Goal: Information Seeking & Learning: Find specific fact

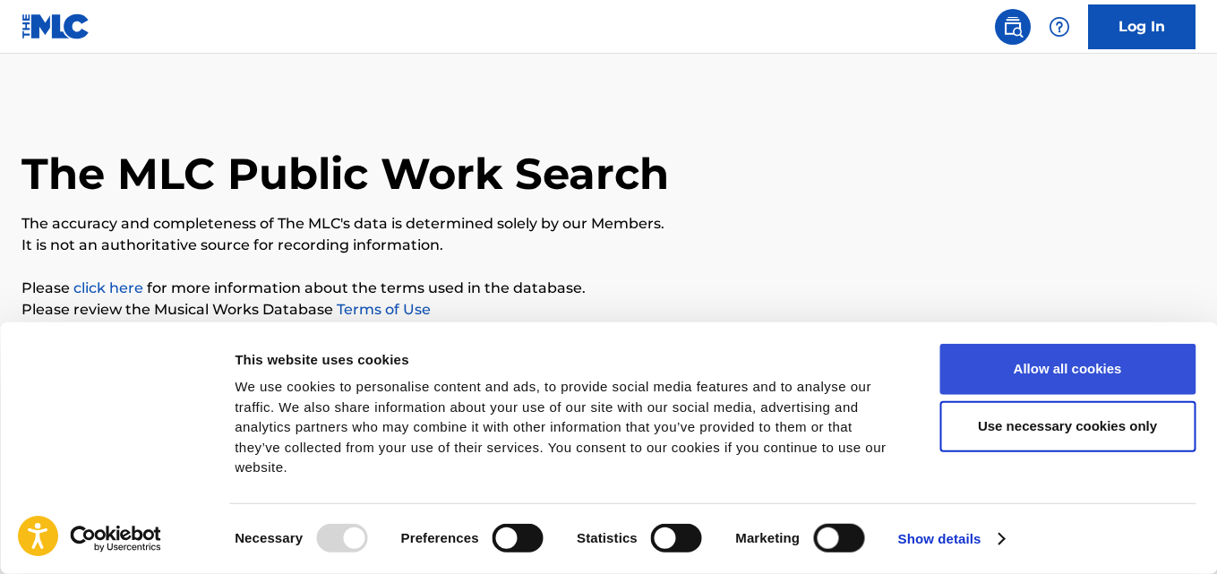
click at [965, 394] on button "Allow all cookies" at bounding box center [1067, 369] width 256 height 51
checkbox input "true"
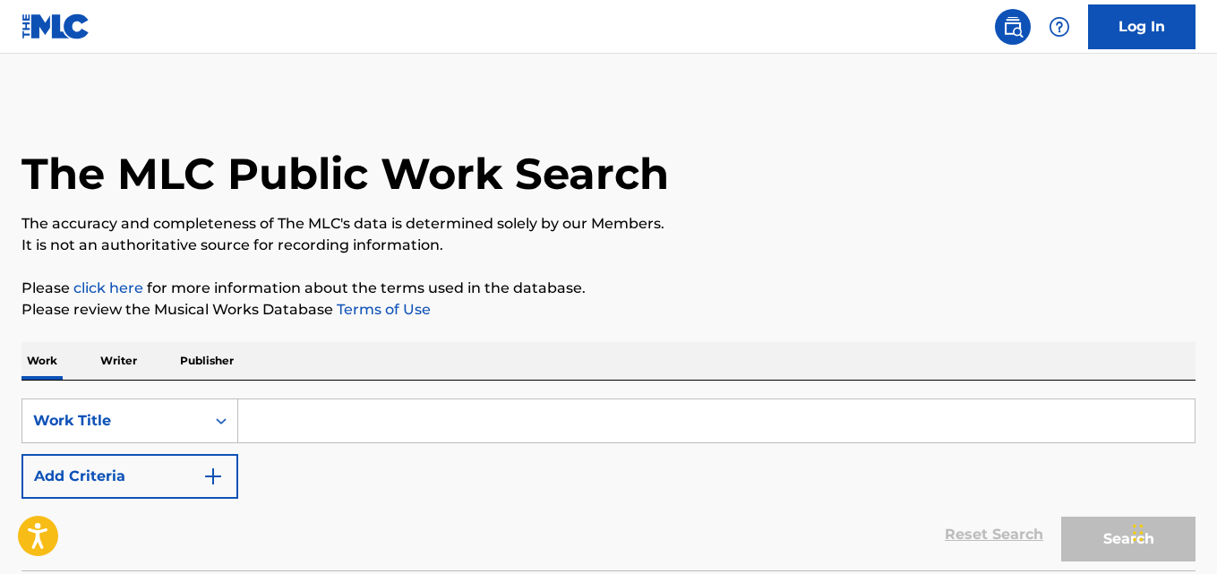
click at [99, 364] on p "Writer" at bounding box center [118, 361] width 47 height 38
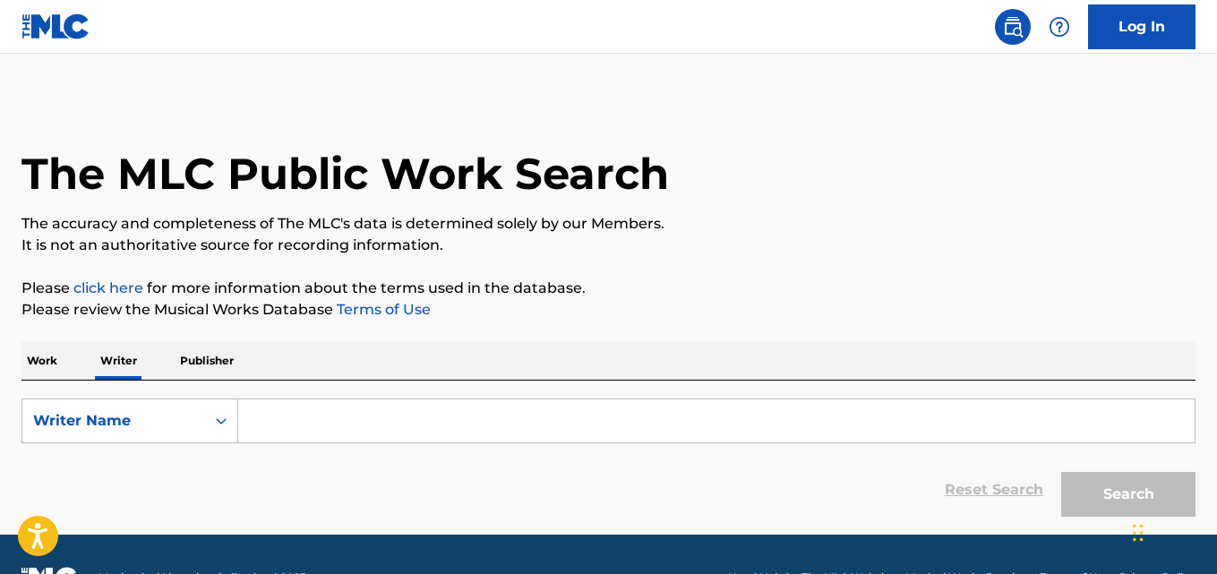
click at [352, 424] on input "Search Form" at bounding box center [716, 420] width 956 height 43
paste input "Anthony Meneses"
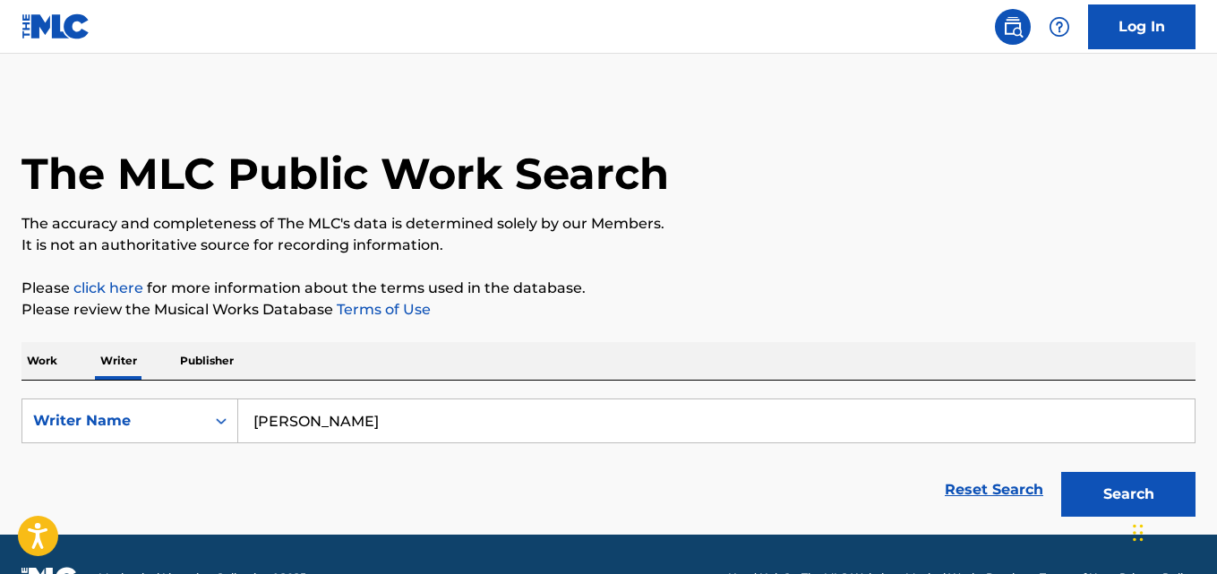
click at [1061, 472] on button "Search" at bounding box center [1128, 494] width 134 height 45
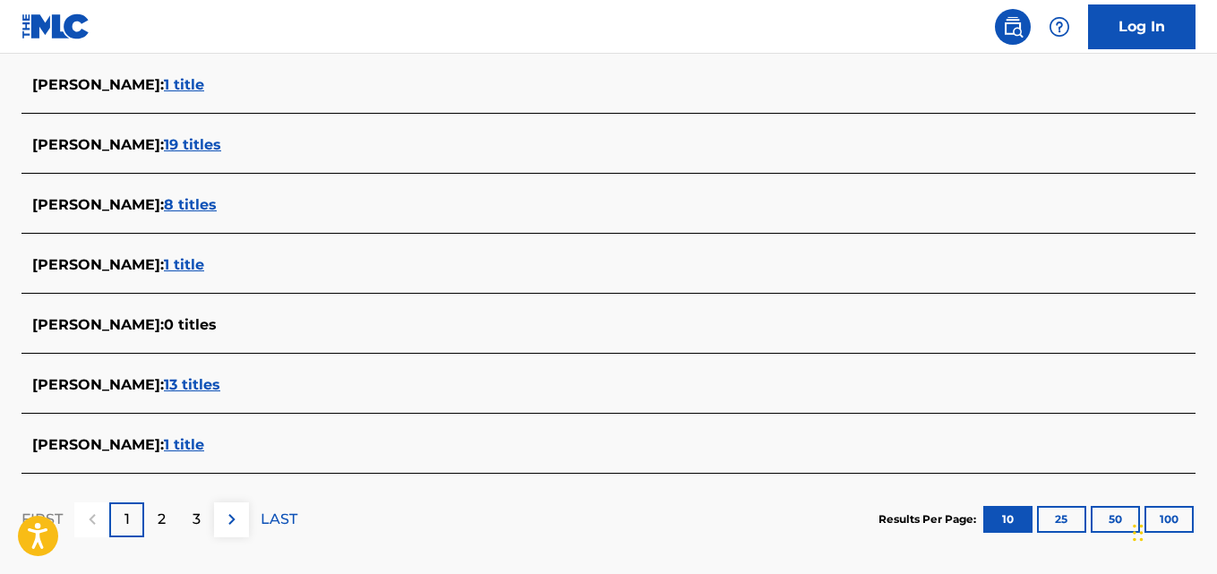
click at [161, 519] on p "2" at bounding box center [162, 519] width 8 height 21
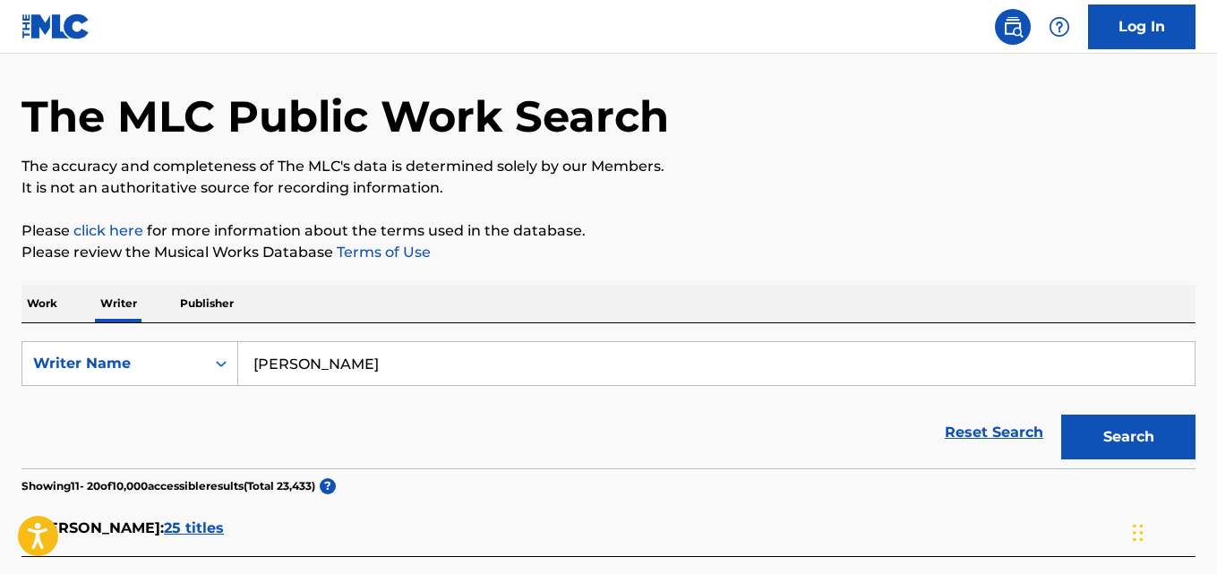
scroll to position [61, 0]
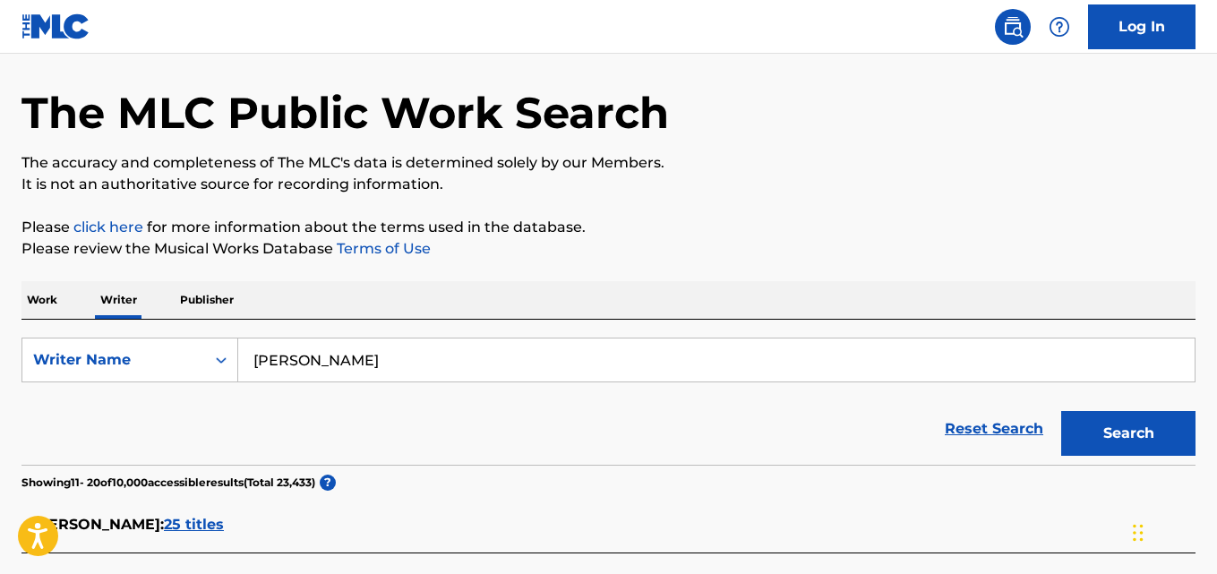
click at [458, 354] on input "Anthony Meneses" at bounding box center [716, 360] width 956 height 43
paste input "Rickard Owensin"
click at [1156, 417] on button "Search" at bounding box center [1128, 433] width 134 height 45
click at [436, 357] on input "Rickard Owensin" at bounding box center [716, 360] width 956 height 43
paste input "Pamiga Sooksawee"
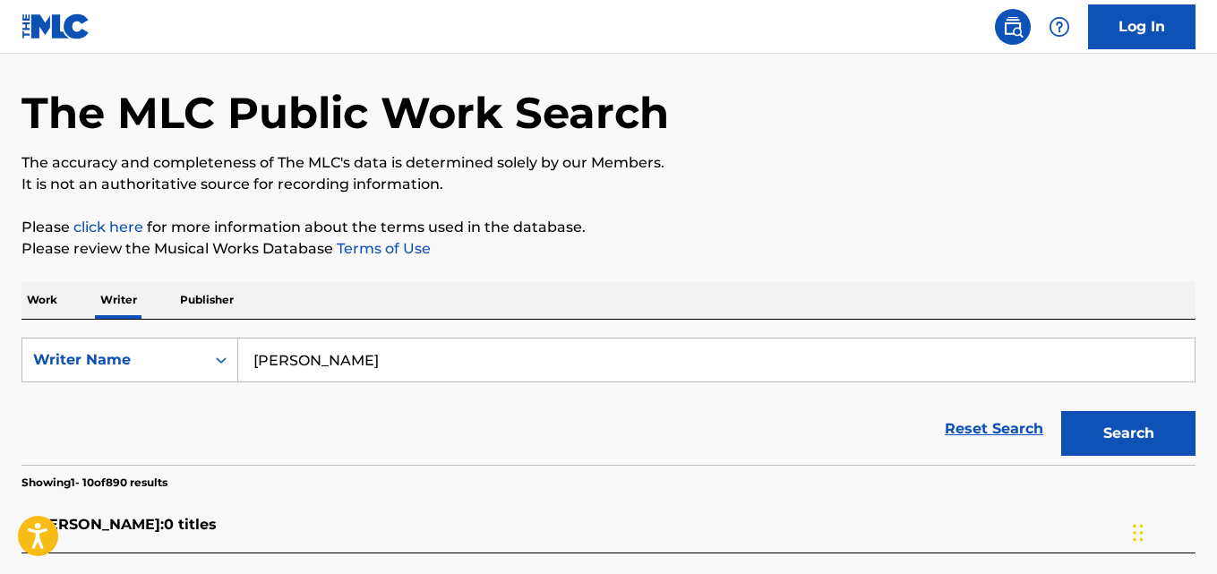
type input "Pamiga Sooksawee"
click at [1053, 237] on p "Please click here for more information about the terms used in the database." at bounding box center [608, 227] width 1174 height 21
click at [1165, 432] on button "Search" at bounding box center [1128, 433] width 134 height 45
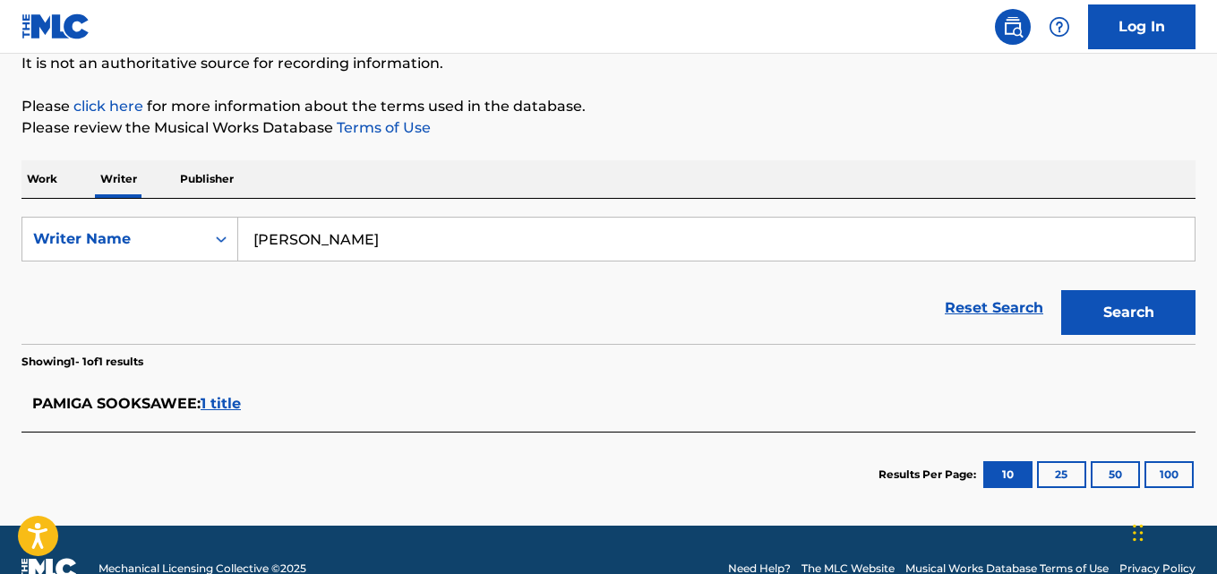
scroll to position [188, 0]
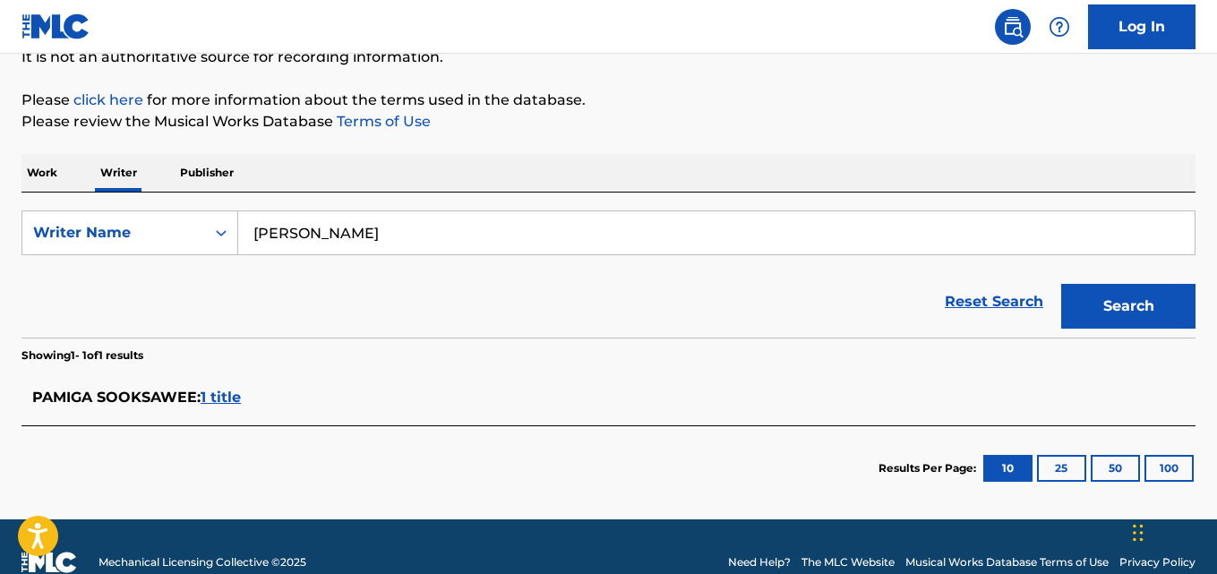
click at [262, 397] on div "PAMIGA SOOKSAWEE : 1 title" at bounding box center [585, 397] width 1106 height 21
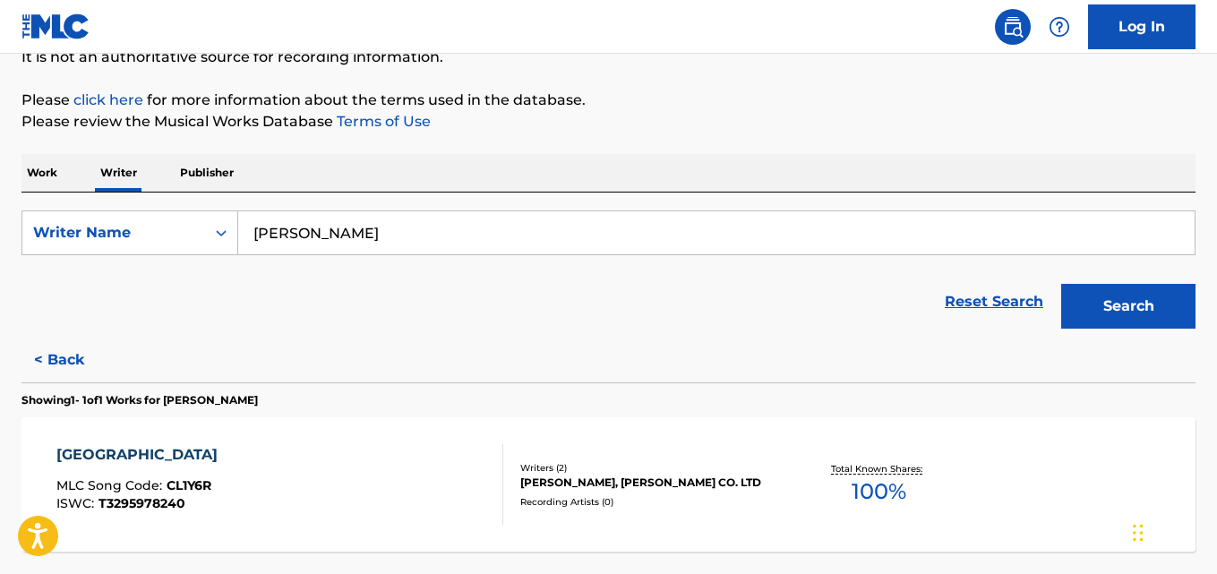
click at [775, 484] on div "PAMIGA SOOKSAWEE, LOVEIS CO. LTD" at bounding box center [651, 483] width 262 height 16
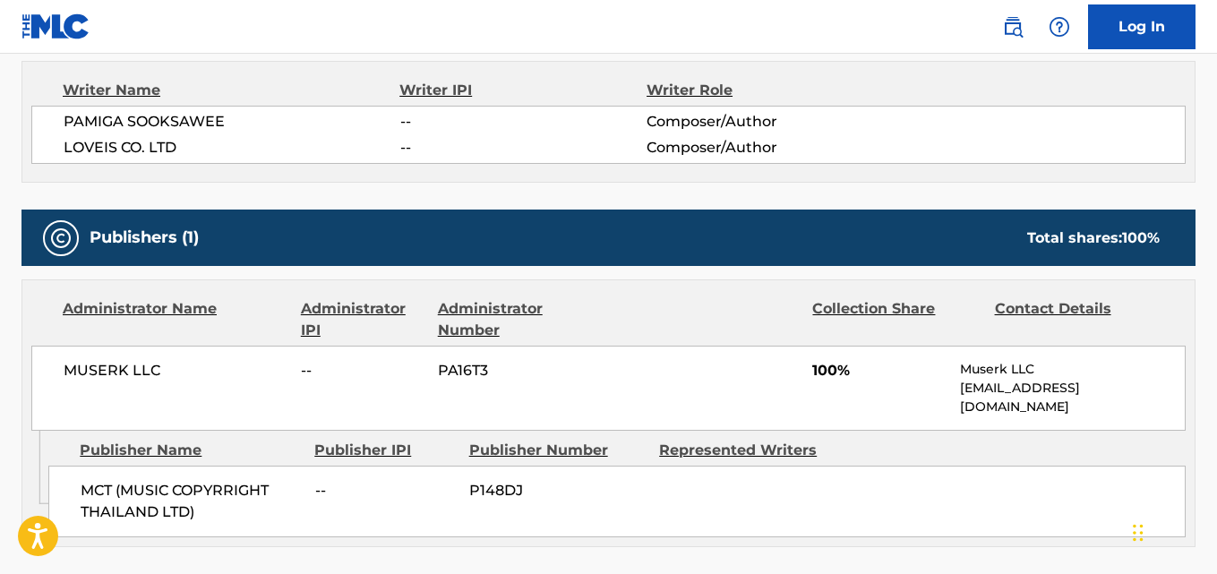
scroll to position [641, 0]
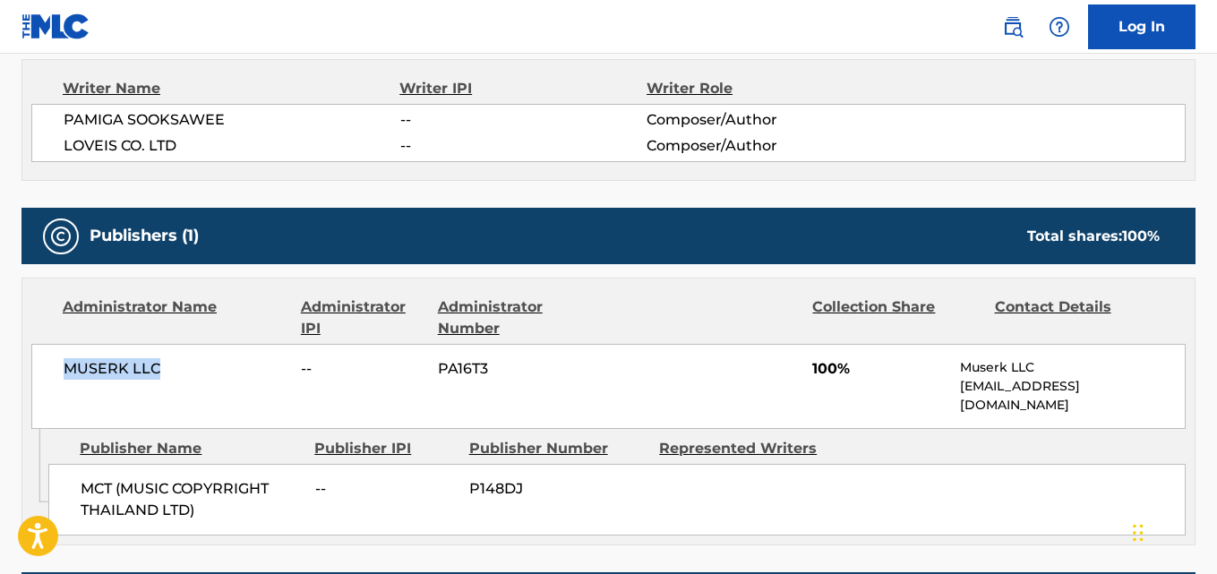
drag, startPoint x: 168, startPoint y: 373, endPoint x: 43, endPoint y: 373, distance: 125.4
click at [43, 373] on div "MUSERK LLC -- PA16T3 100% Muserk LLC info@muserk.com" at bounding box center [608, 386] width 1154 height 85
copy span "MUSERK LLC"
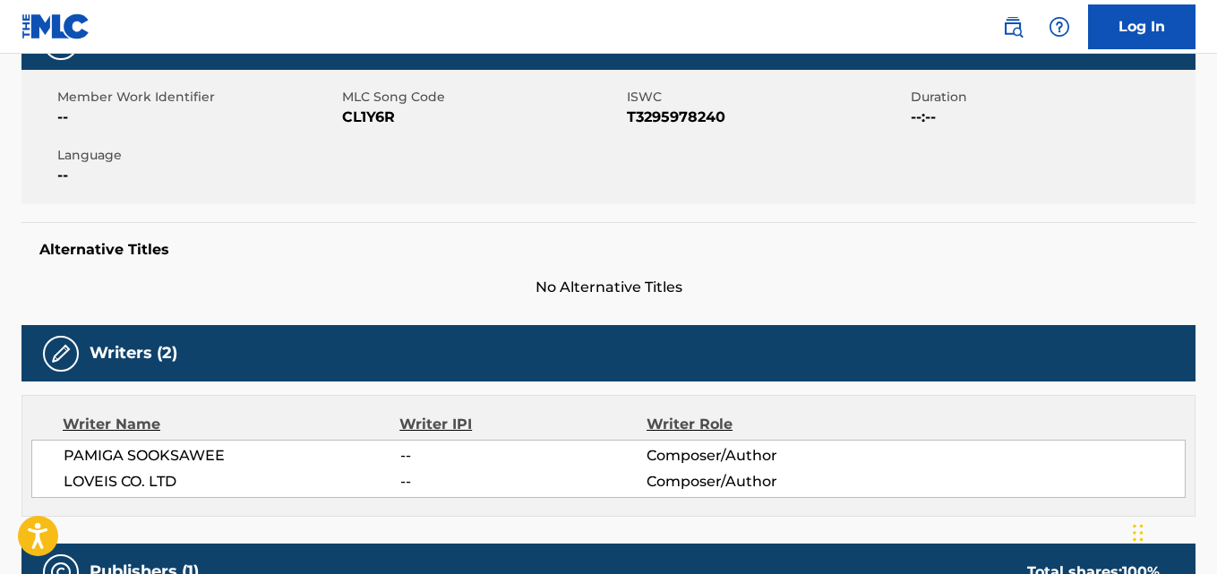
scroll to position [0, 0]
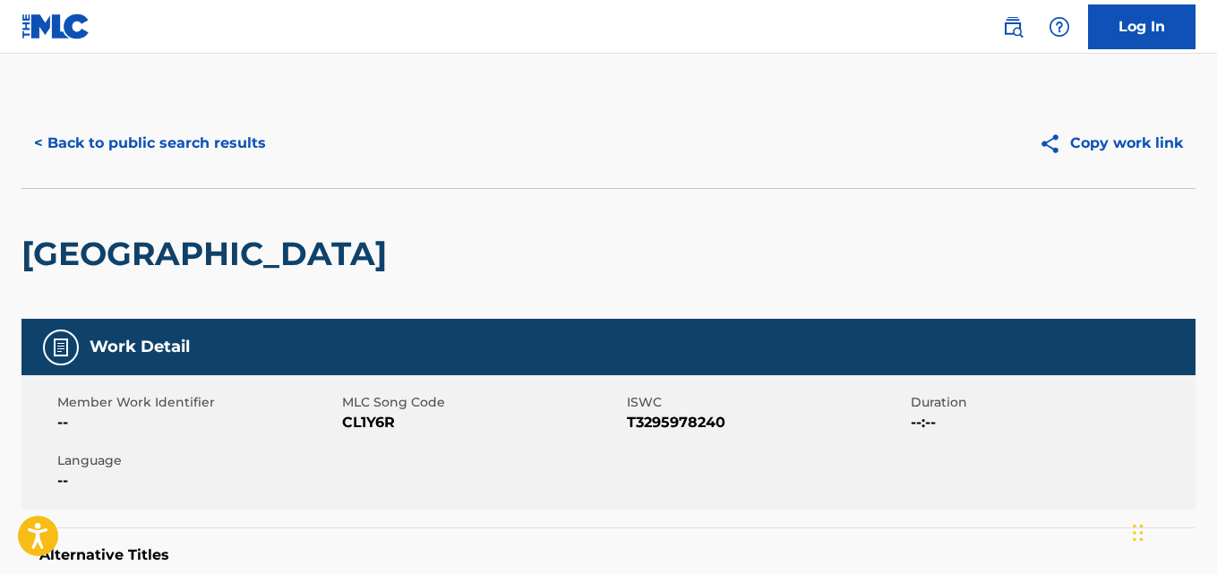
click at [192, 159] on button "< Back to public search results" at bounding box center [149, 143] width 257 height 45
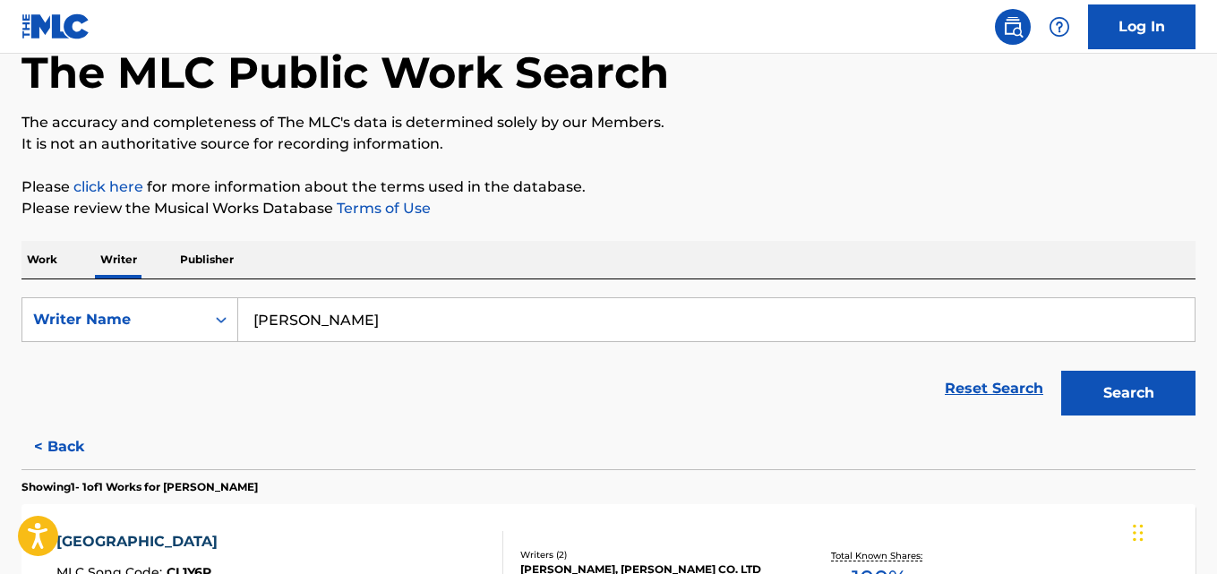
click at [433, 317] on input "Pamiga Sooksawee" at bounding box center [716, 319] width 956 height 43
paste input "njavit Tangtongjit"
click at [803, 151] on p "It is not an authoritative source for recording information." at bounding box center [608, 143] width 1174 height 21
click at [1123, 393] on button "Search" at bounding box center [1128, 393] width 134 height 45
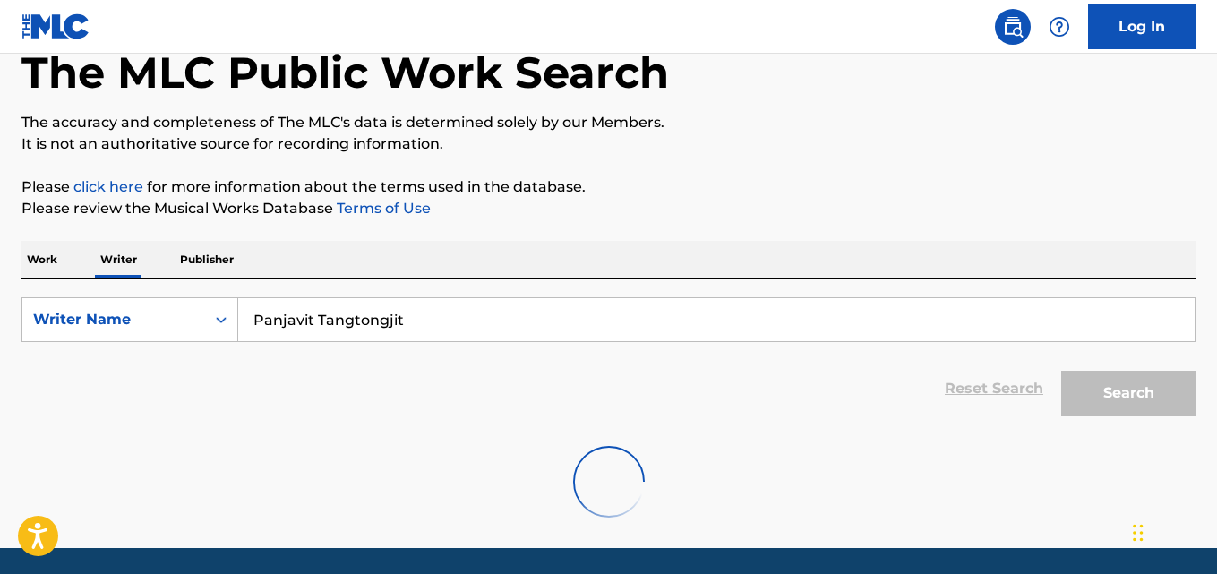
scroll to position [47, 0]
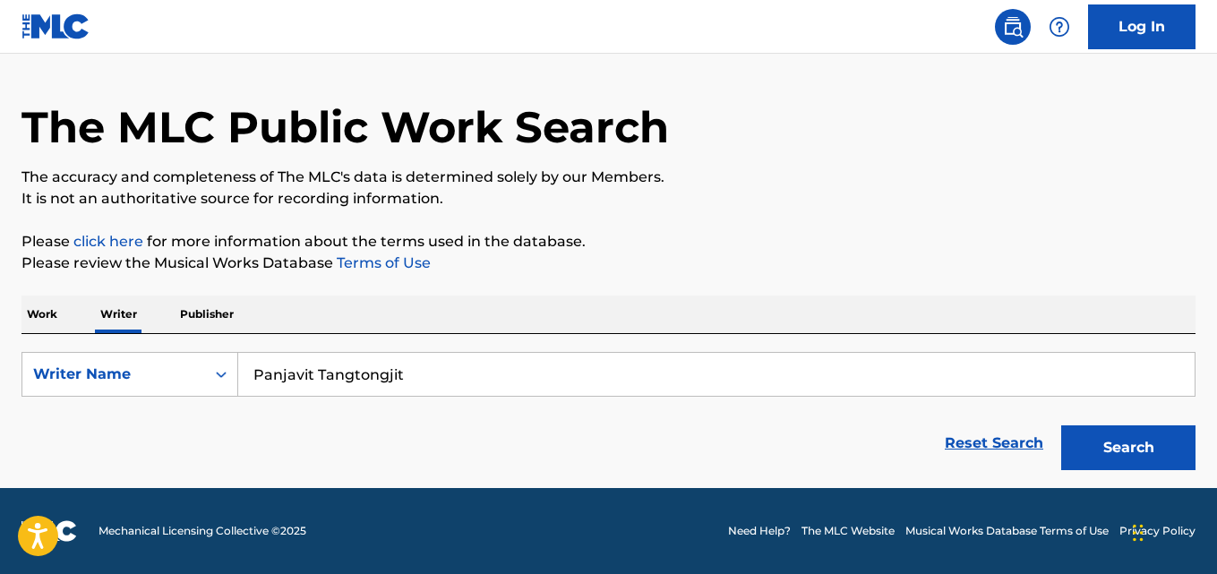
click at [450, 374] on input "Panjavit Tangtongjit" at bounding box center [716, 374] width 956 height 43
paste input "Oluwafemi Akintimehin"
type input "Oluwafemi Akintimehin"
click at [978, 216] on div "The MLC Public Work Search The accuracy and completeness of The MLC's data is d…" at bounding box center [608, 265] width 1217 height 427
click at [1090, 443] on button "Search" at bounding box center [1128, 447] width 134 height 45
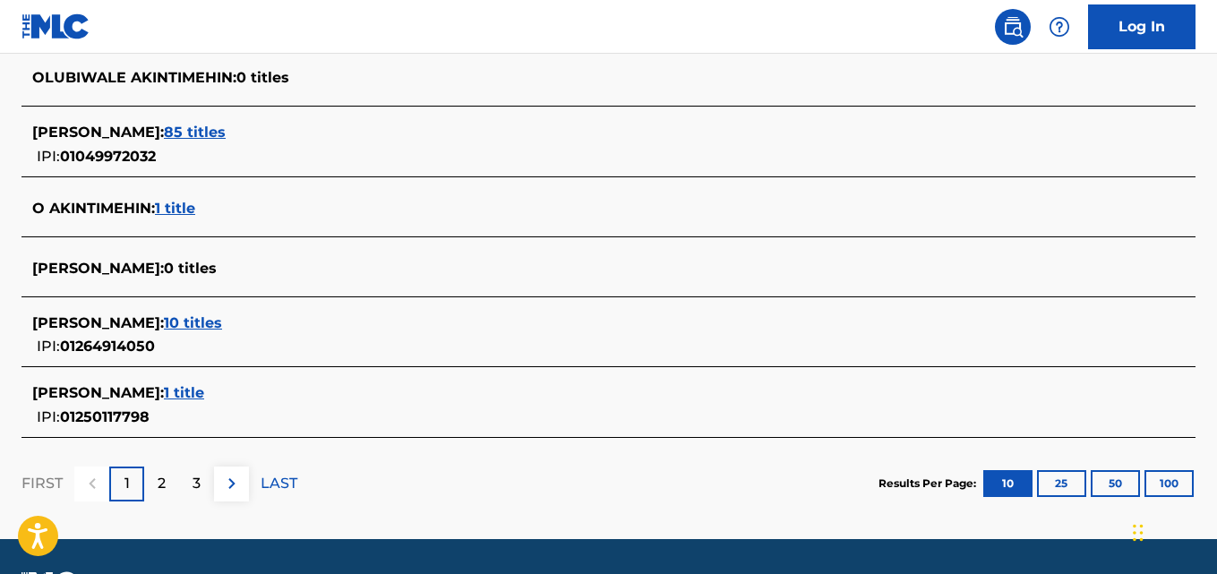
scroll to position [761, 0]
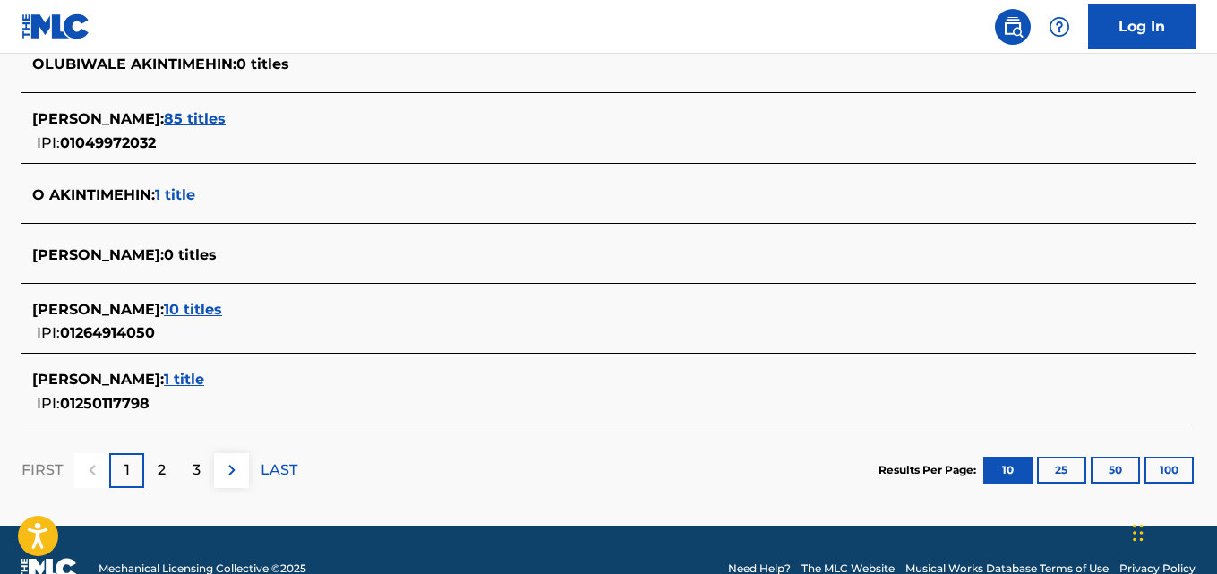
click at [92, 389] on div "OLUWAFEMI TIMOTHY H I AKINTIMEHIN : 1 title" at bounding box center [585, 379] width 1106 height 21
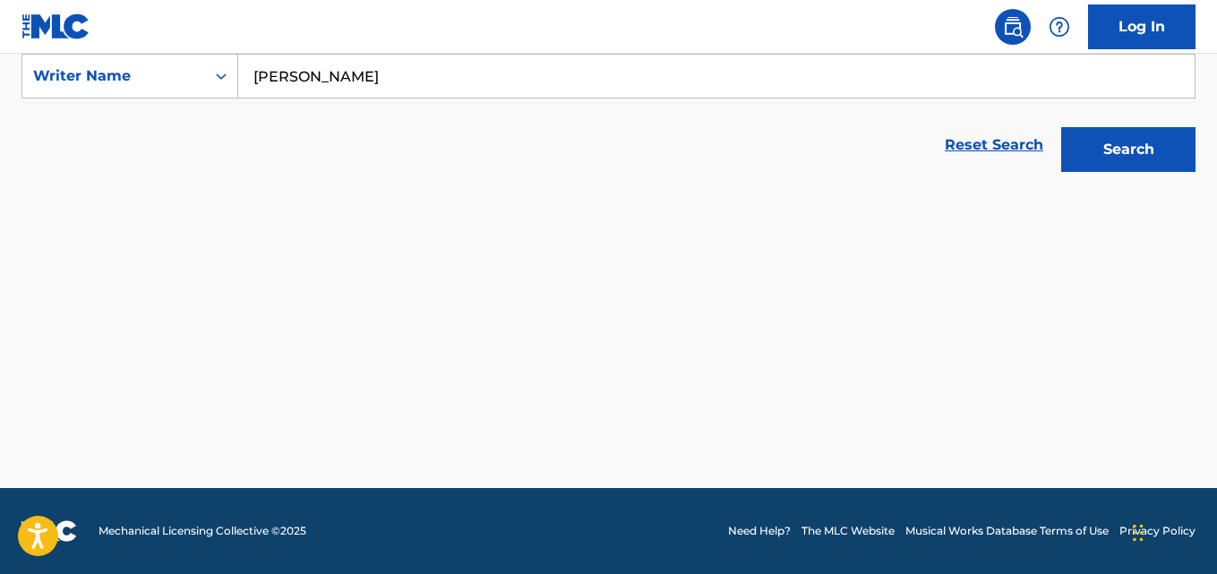
scroll to position [345, 0]
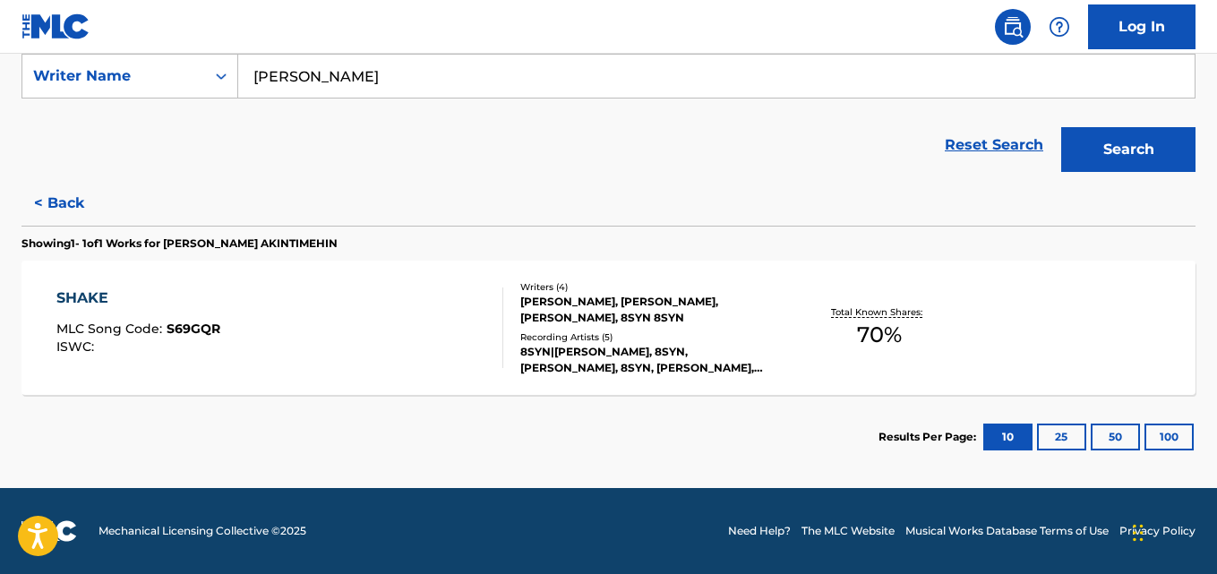
click at [31, 330] on div "SHAKE MLC Song Code : S69GQR ISWC : Writers ( 4 ) OLUWAFEMI TIMOTHY H I AKINTIM…" at bounding box center [608, 328] width 1174 height 134
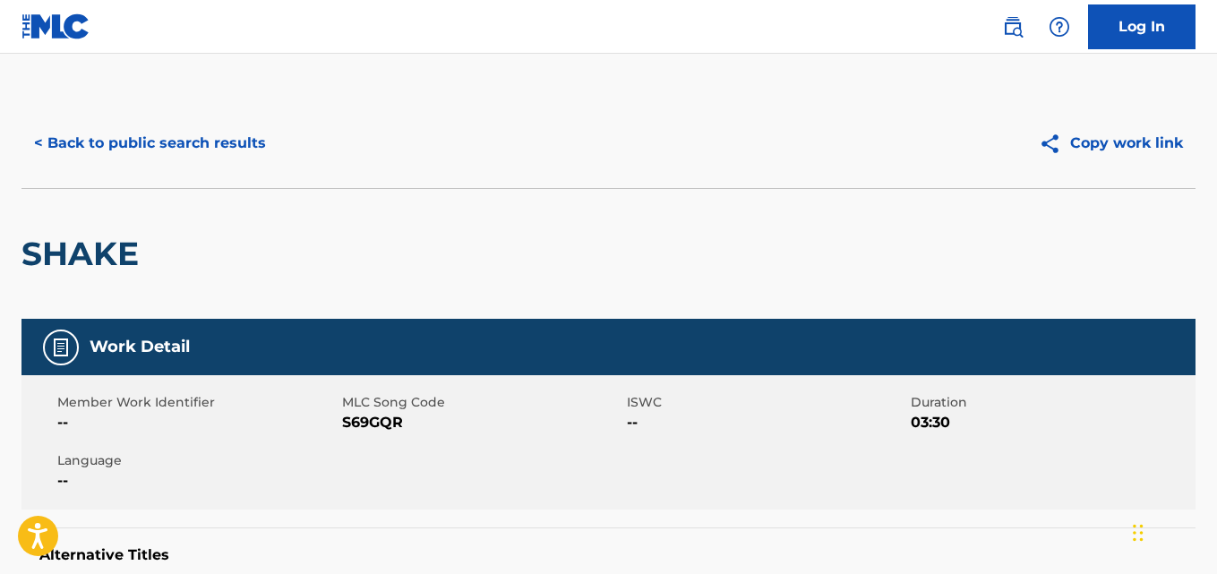
click at [34, 142] on button "< Back to public search results" at bounding box center [149, 143] width 257 height 45
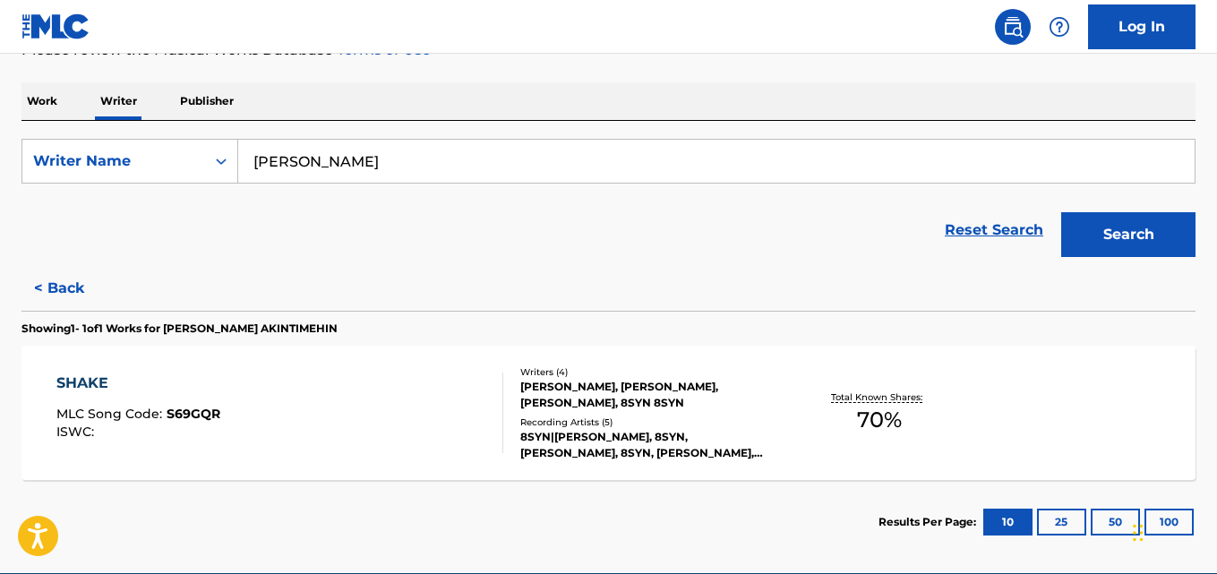
scroll to position [256, 0]
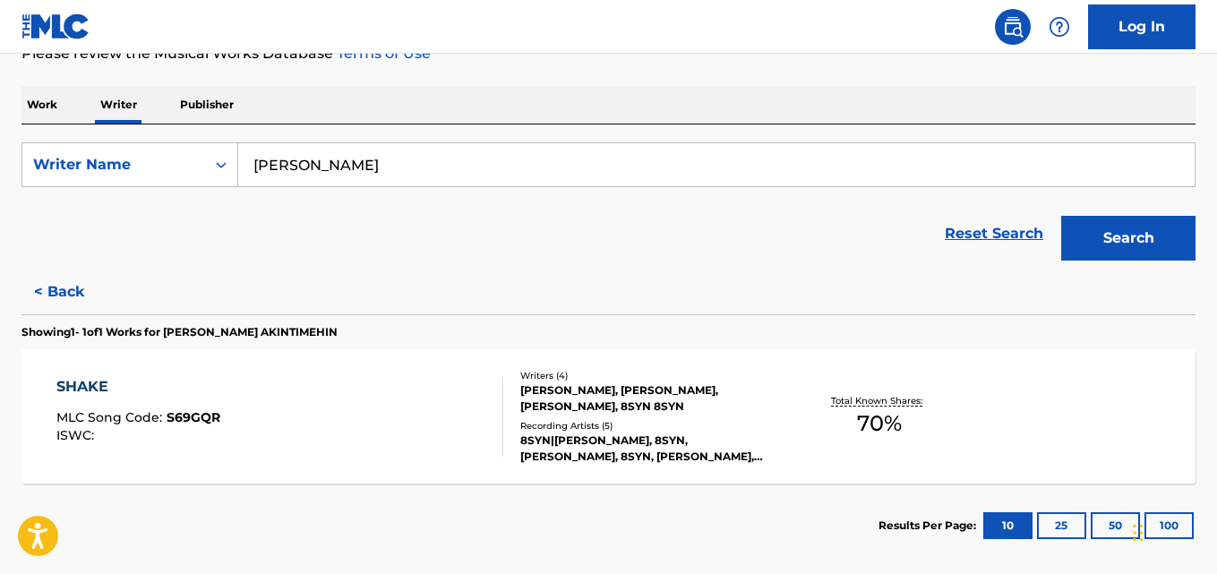
click at [47, 249] on div "Reset Search Search" at bounding box center [608, 234] width 1174 height 72
click at [54, 288] on button "< Back" at bounding box center [74, 292] width 107 height 45
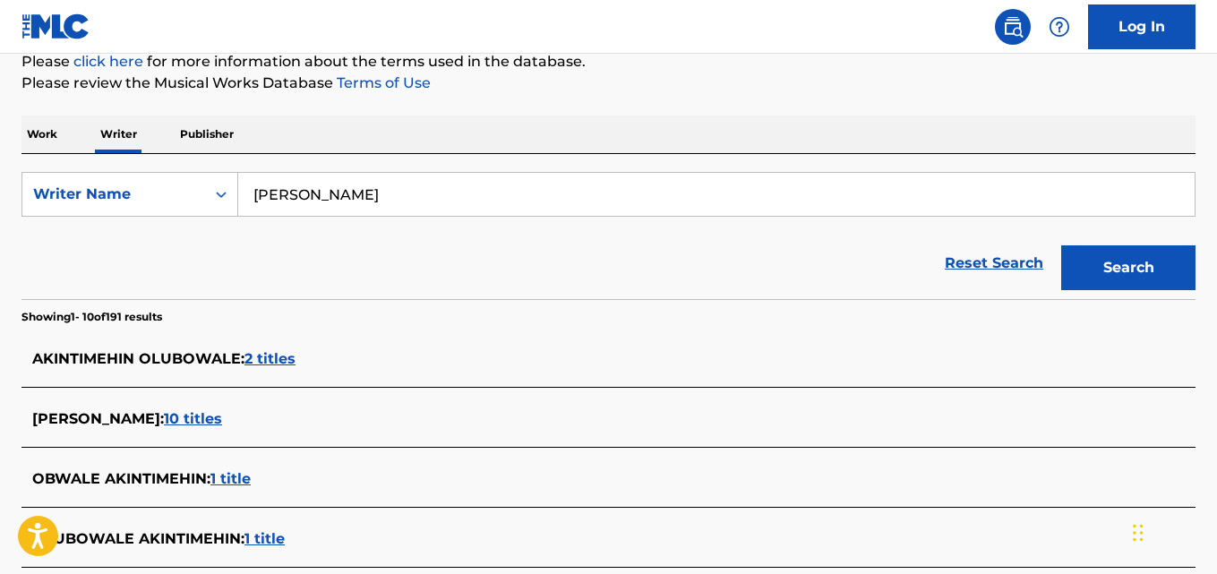
scroll to position [207, 0]
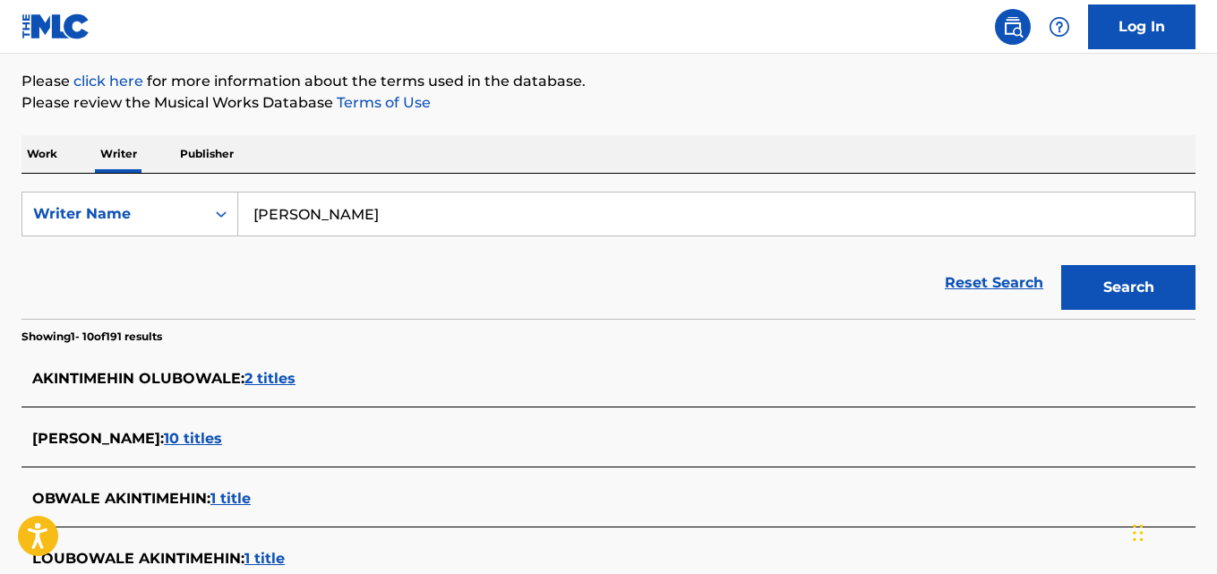
click at [485, 206] on input "Oluwafemi Akintimehin" at bounding box center [716, 214] width 956 height 43
paste input "Marley Jauz"
click at [919, 128] on div "The MLC Public Work Search The accuracy and completeness of The MLC's data is d…" at bounding box center [608, 481] width 1217 height 1179
click at [1177, 281] on button "Search" at bounding box center [1128, 287] width 134 height 45
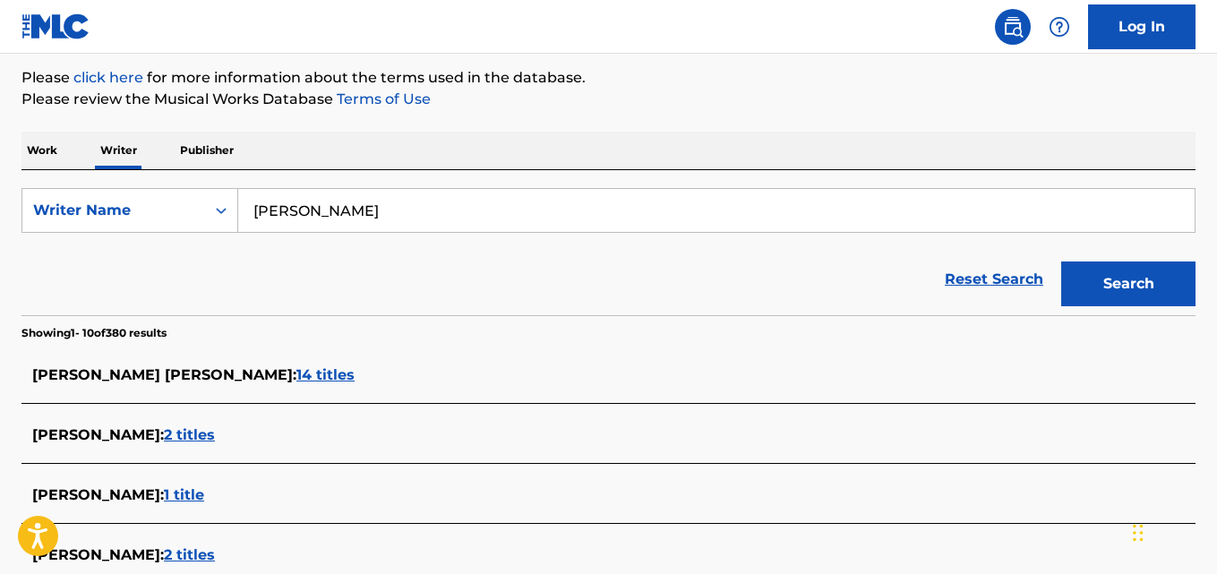
scroll to position [210, 0]
drag, startPoint x: 373, startPoint y: 211, endPoint x: 35, endPoint y: 219, distance: 338.6
click at [35, 219] on div "SearchWithCriteria404aae41-3912-4a0e-8bc9-75cd3d320fb3 Writer Name Marley Jauz" at bounding box center [608, 211] width 1174 height 45
paste input "Gastón Béjar"
click at [332, 213] on input "Gastón Béjar" at bounding box center [716, 211] width 956 height 43
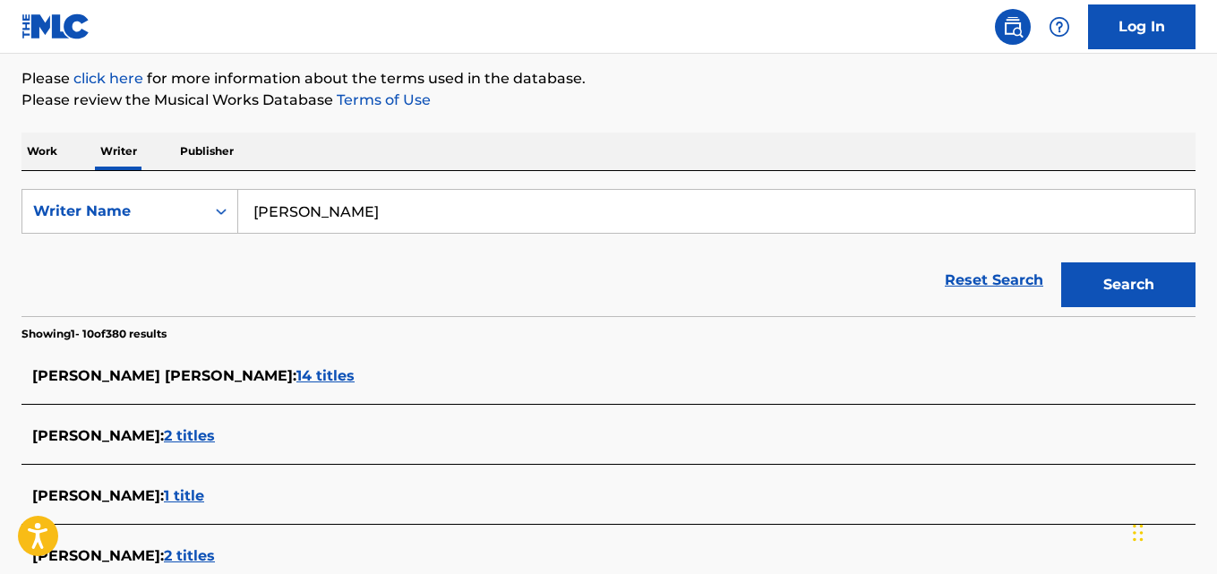
click at [1061, 262] on button "Search" at bounding box center [1128, 284] width 134 height 45
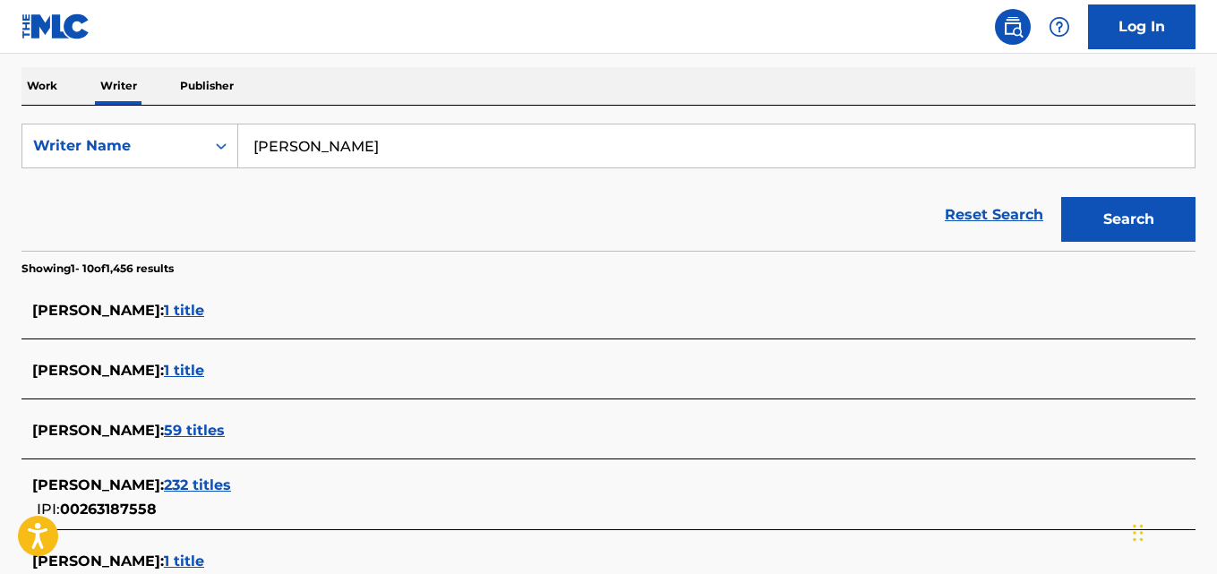
scroll to position [271, 0]
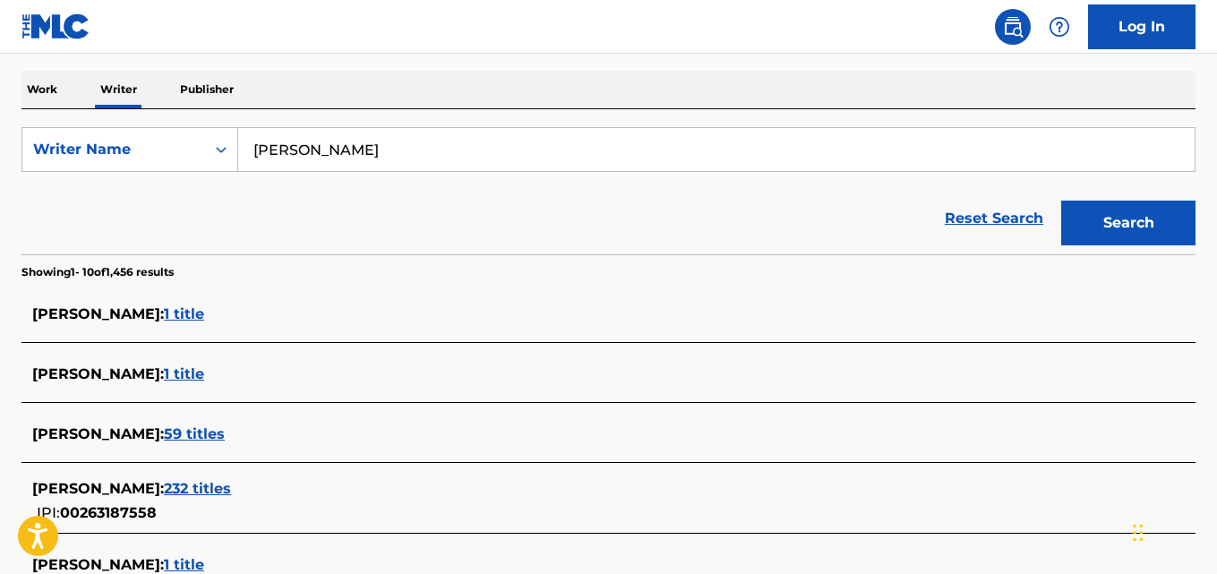
click at [478, 142] on input "Gaston Bejar" at bounding box center [716, 149] width 956 height 43
paste input "Leonardo Angelo Arcala"
click at [1061, 201] on button "Search" at bounding box center [1128, 223] width 134 height 45
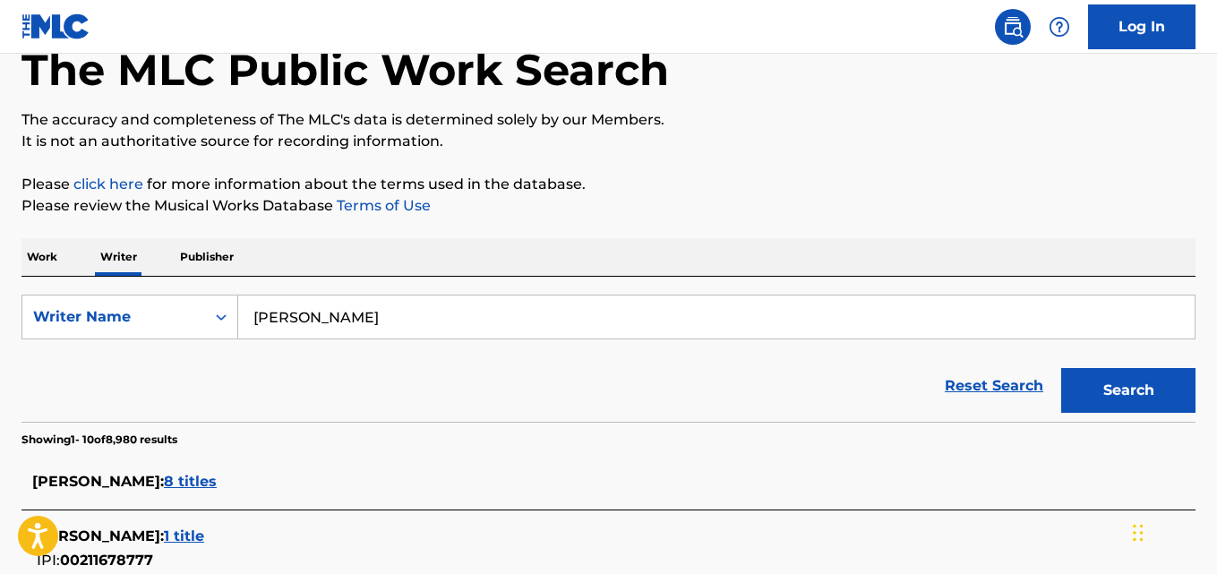
scroll to position [101, 0]
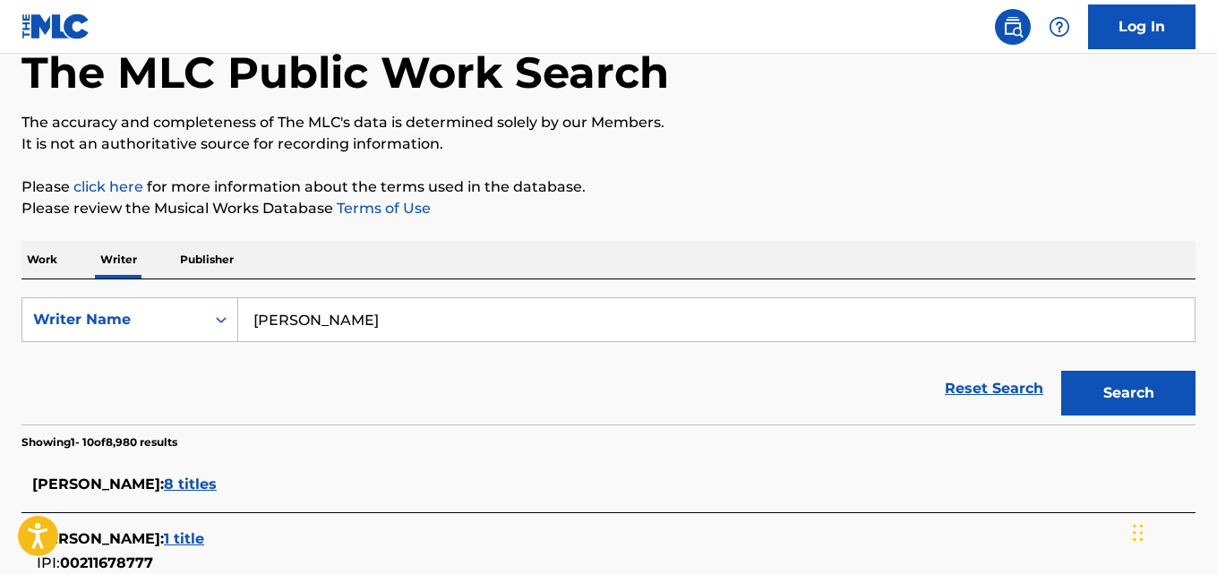
click at [501, 319] on input "Leonardo Angelo Arcala" at bounding box center [716, 319] width 956 height 43
paste input "Gabby Parafin"
click at [1121, 396] on button "Search" at bounding box center [1128, 393] width 134 height 45
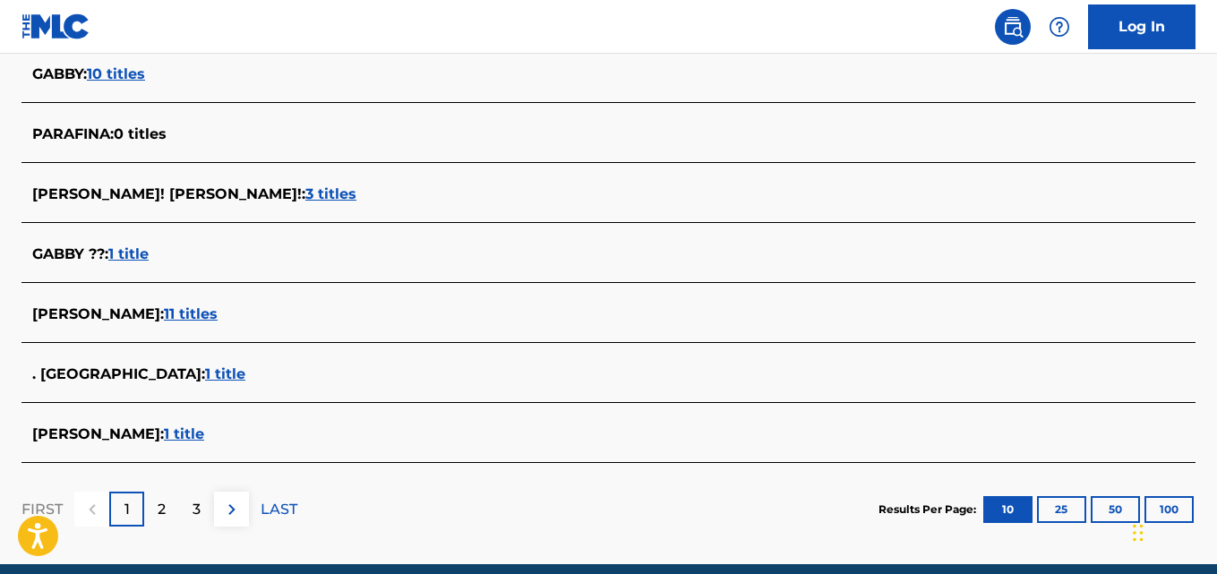
scroll to position [713, 0]
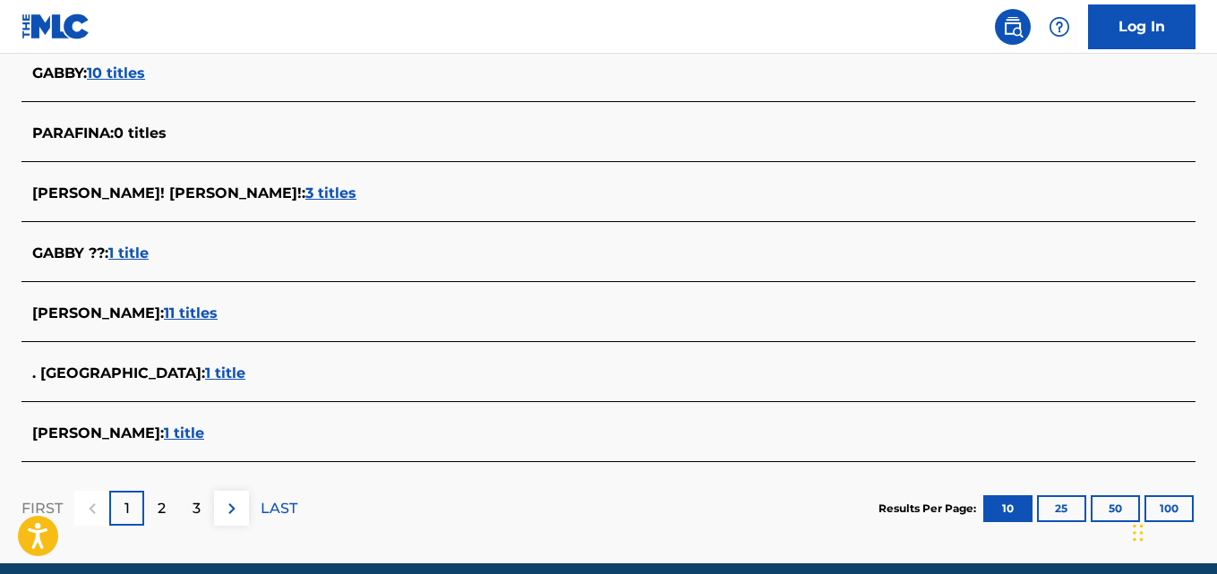
click at [220, 428] on div "GABE PARAFINA : 1 title" at bounding box center [585, 433] width 1106 height 21
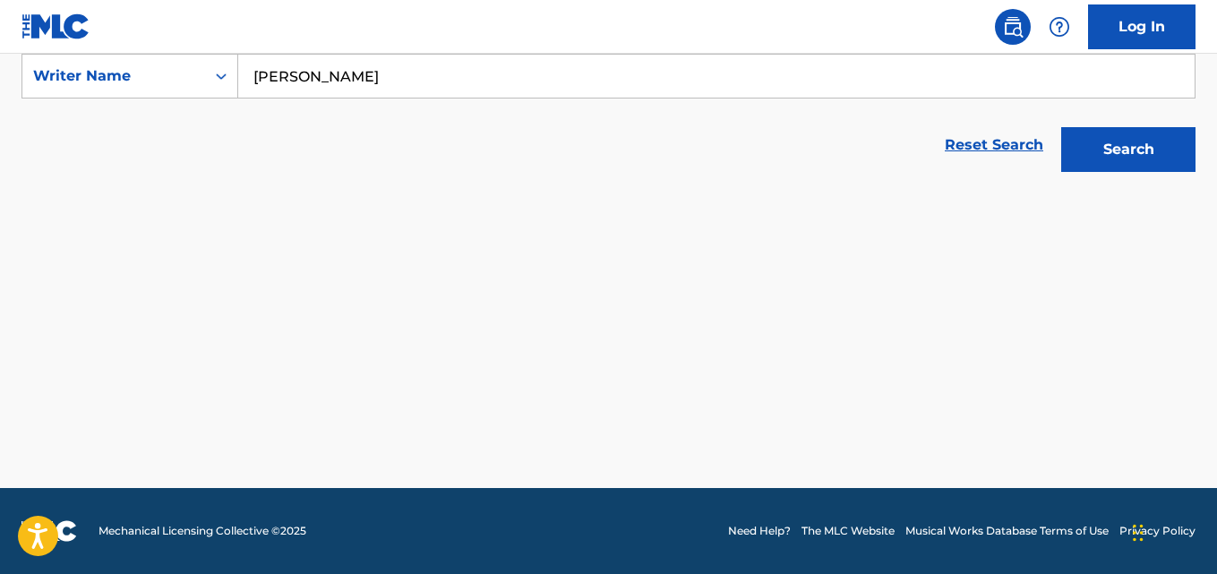
scroll to position [345, 0]
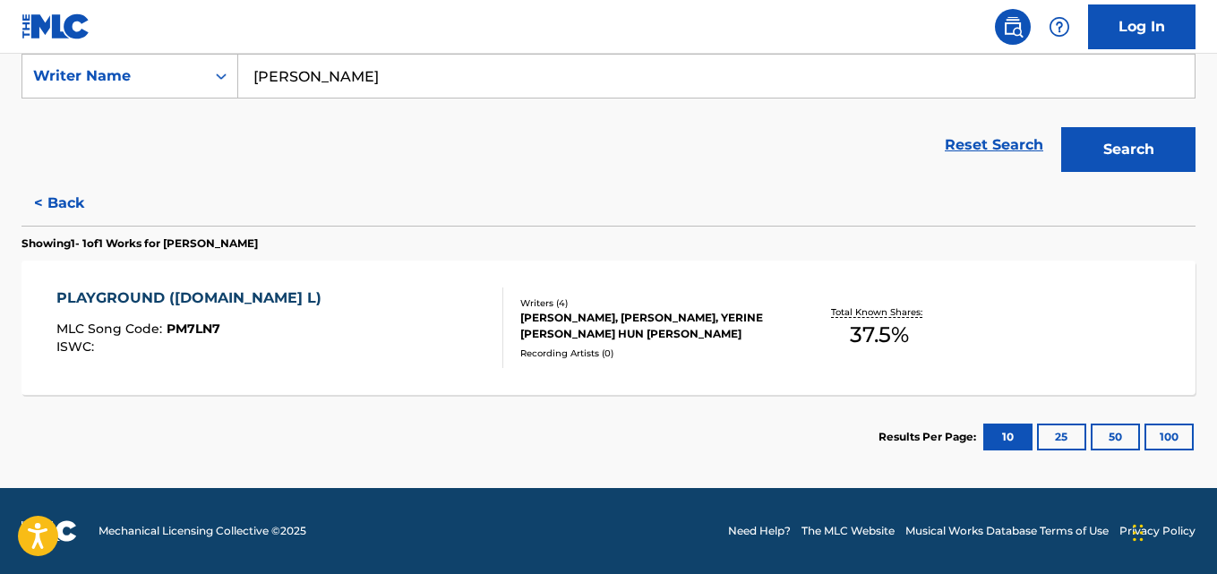
click at [35, 185] on button "< Back" at bounding box center [74, 203] width 107 height 45
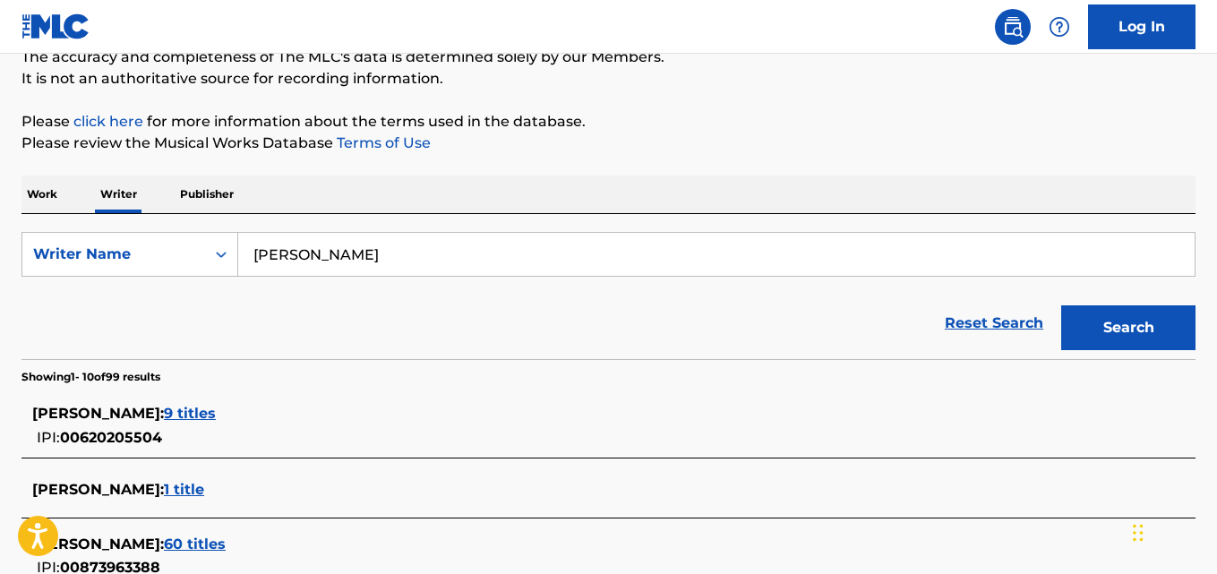
scroll to position [155, 0]
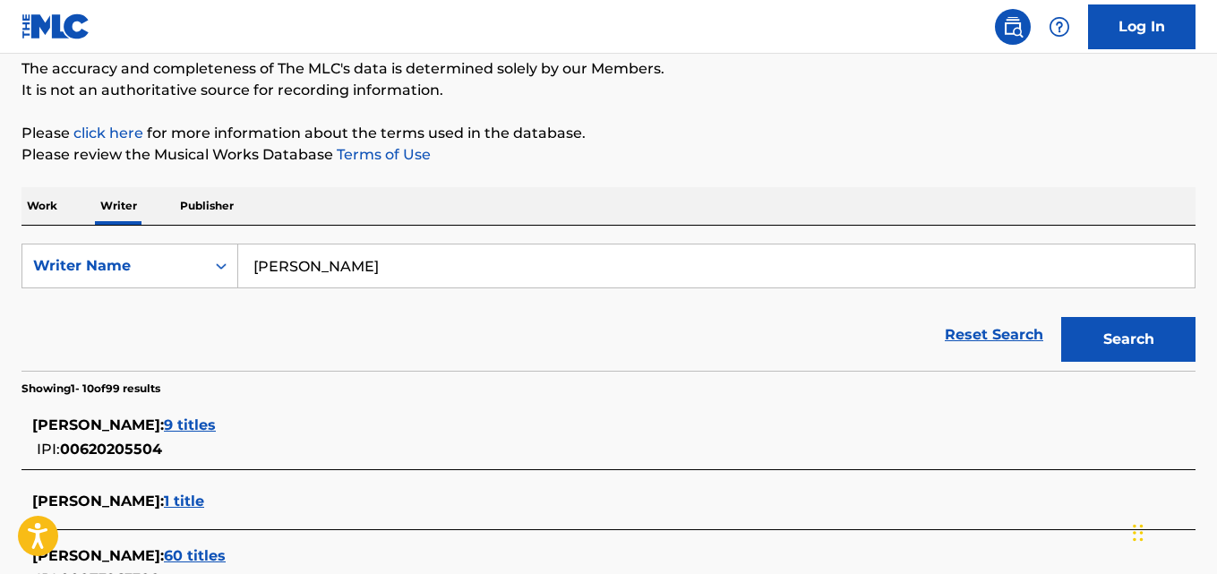
click at [474, 268] on input "Gabby Parafina" at bounding box center [716, 265] width 956 height 43
paste input "Emily Choi"
type input "Emily Choi"
click at [1143, 337] on button "Search" at bounding box center [1128, 339] width 134 height 45
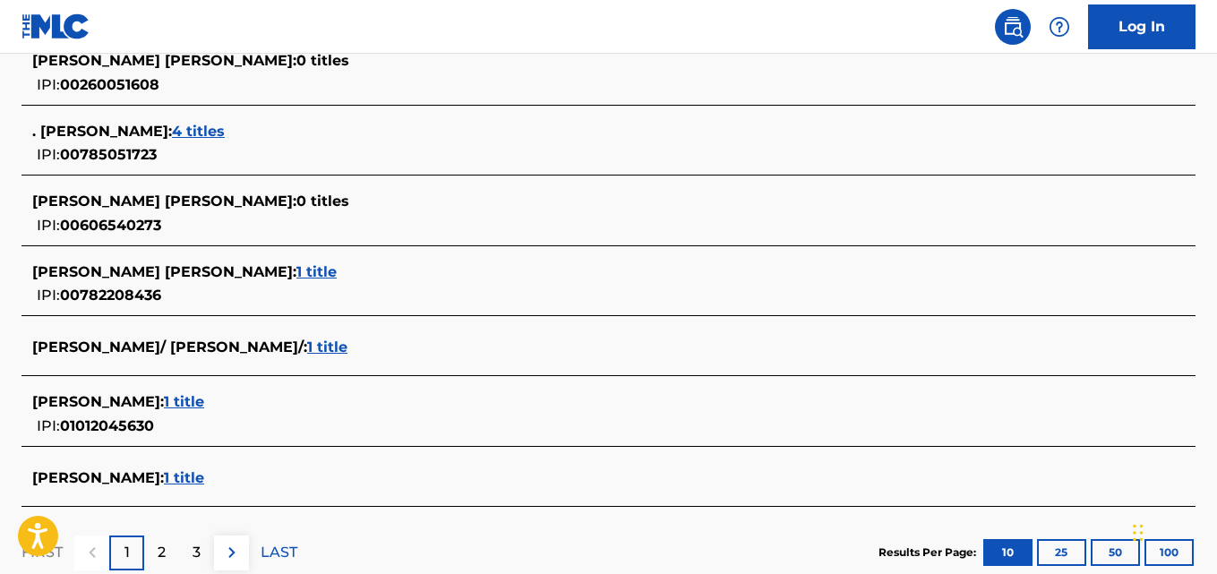
scroll to position [721, 0]
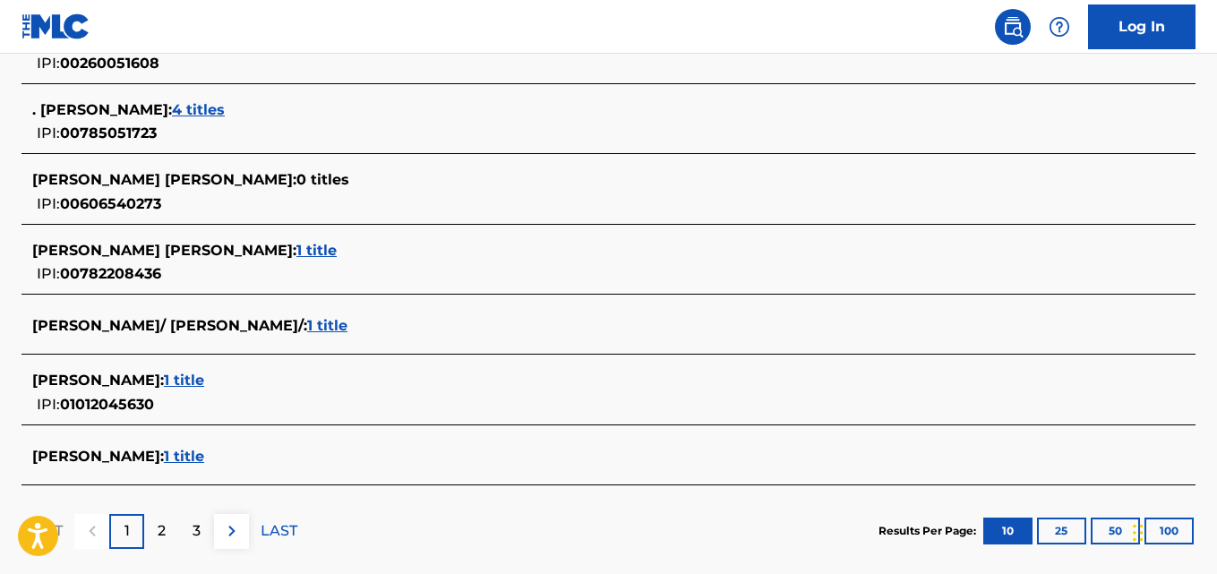
click at [97, 451] on span "EMILY CHOI :" at bounding box center [98, 456] width 132 height 17
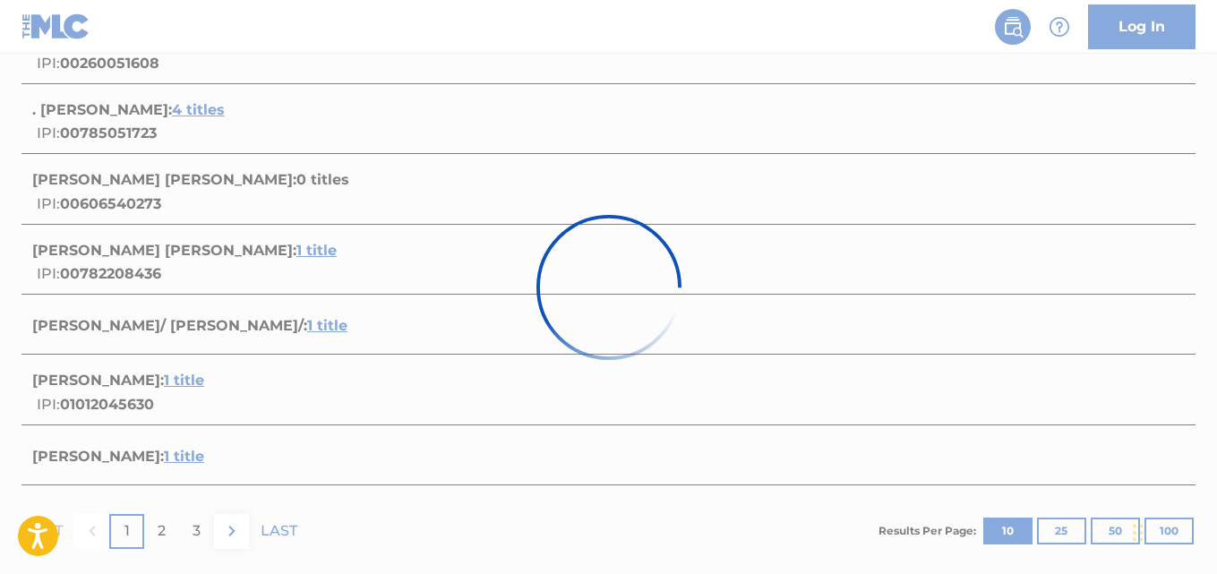
scroll to position [345, 0]
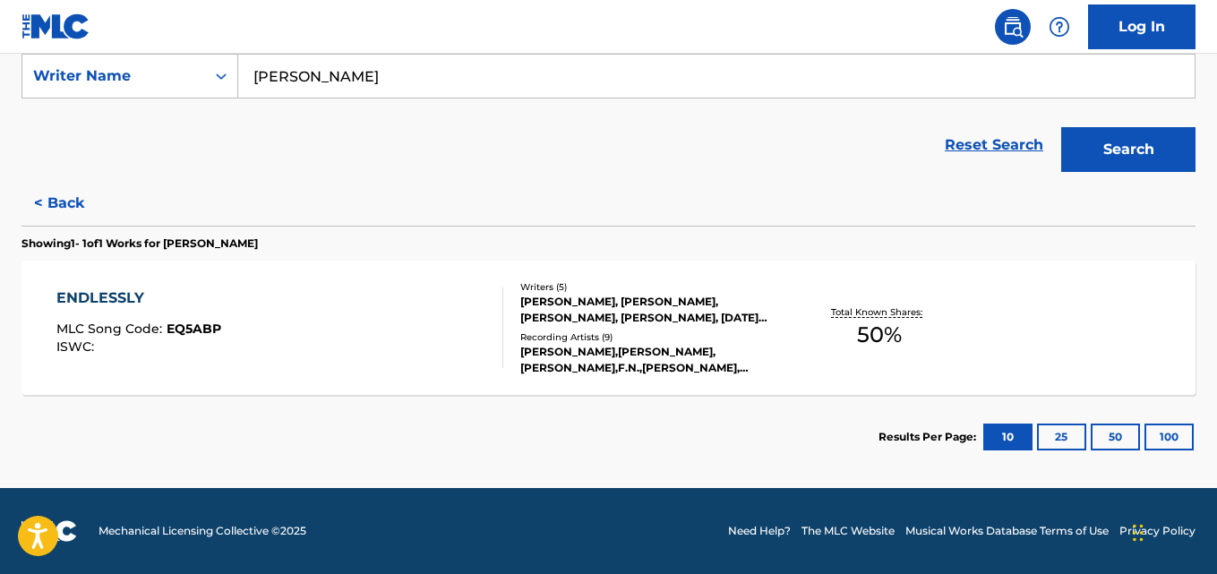
click at [130, 323] on span "MLC Song Code :" at bounding box center [111, 329] width 110 height 16
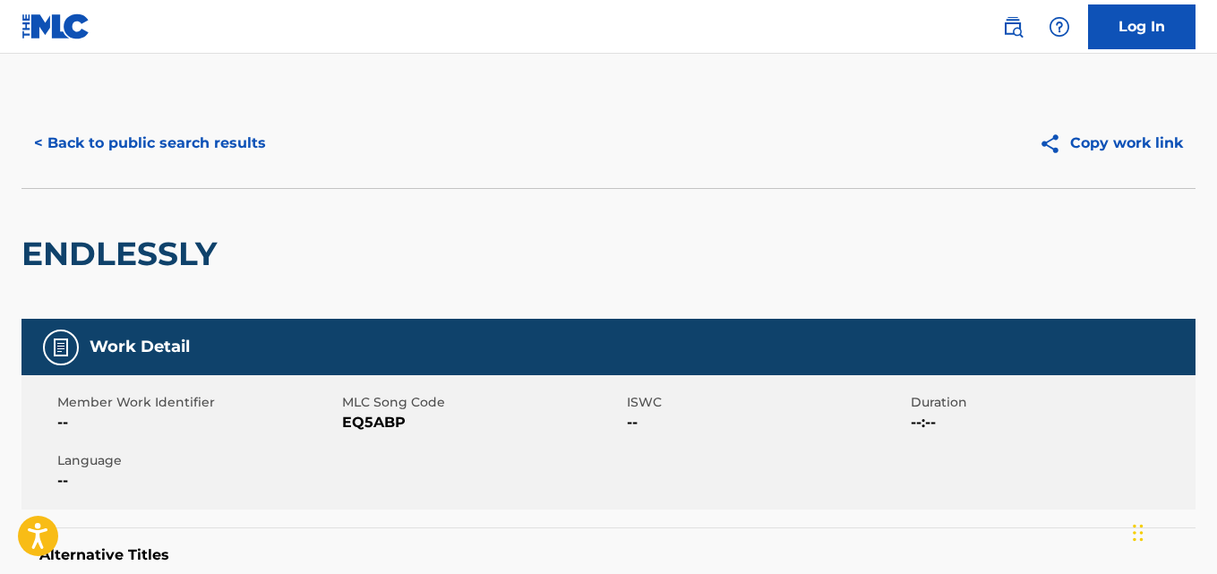
click at [115, 147] on button "< Back to public search results" at bounding box center [149, 143] width 257 height 45
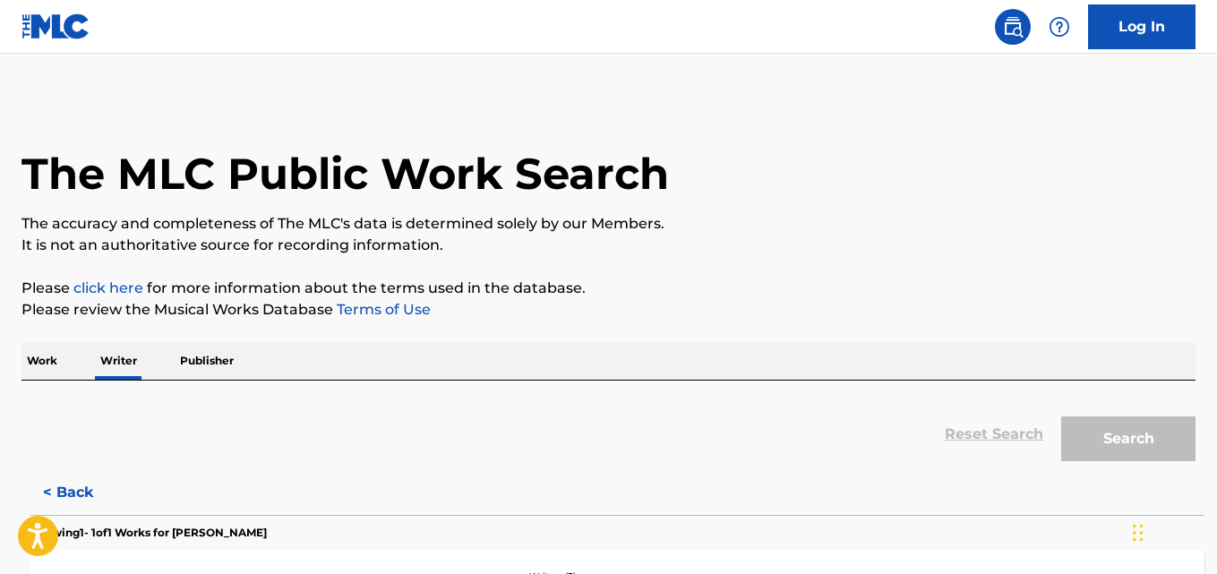
scroll to position [101, 0]
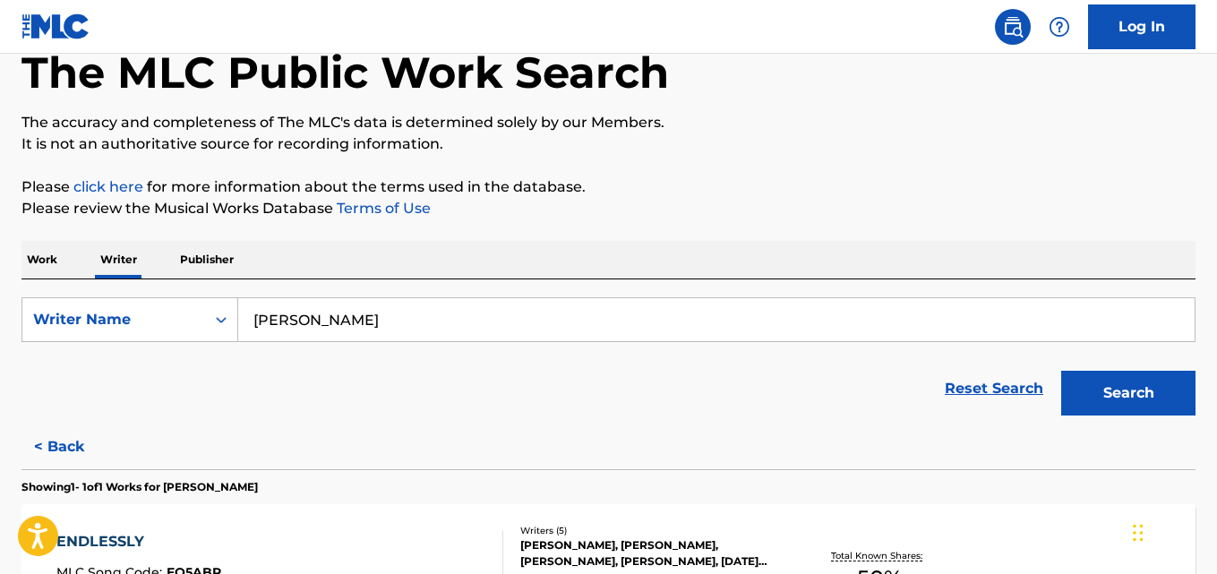
click at [298, 324] on input "Emily Choi" at bounding box center [716, 319] width 956 height 43
paste input "Chatchalerm Ponrungthong"
click at [763, 194] on p "Please click here for more information about the terms used in the database." at bounding box center [608, 186] width 1174 height 21
click at [1078, 401] on button "Search" at bounding box center [1128, 393] width 134 height 45
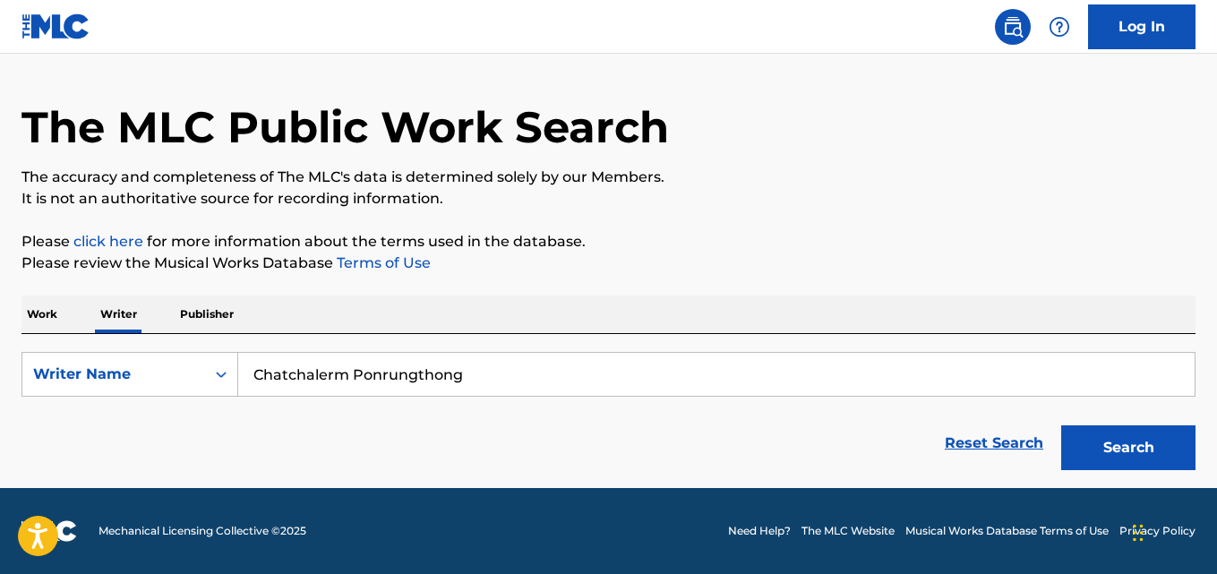
scroll to position [47, 0]
click at [542, 370] on input "Chatchalerm Ponrungthong" at bounding box center [716, 374] width 956 height 43
paste input "Baon Cikadap"
type input "Baon Cikadap"
click at [1061, 425] on button "Search" at bounding box center [1128, 447] width 134 height 45
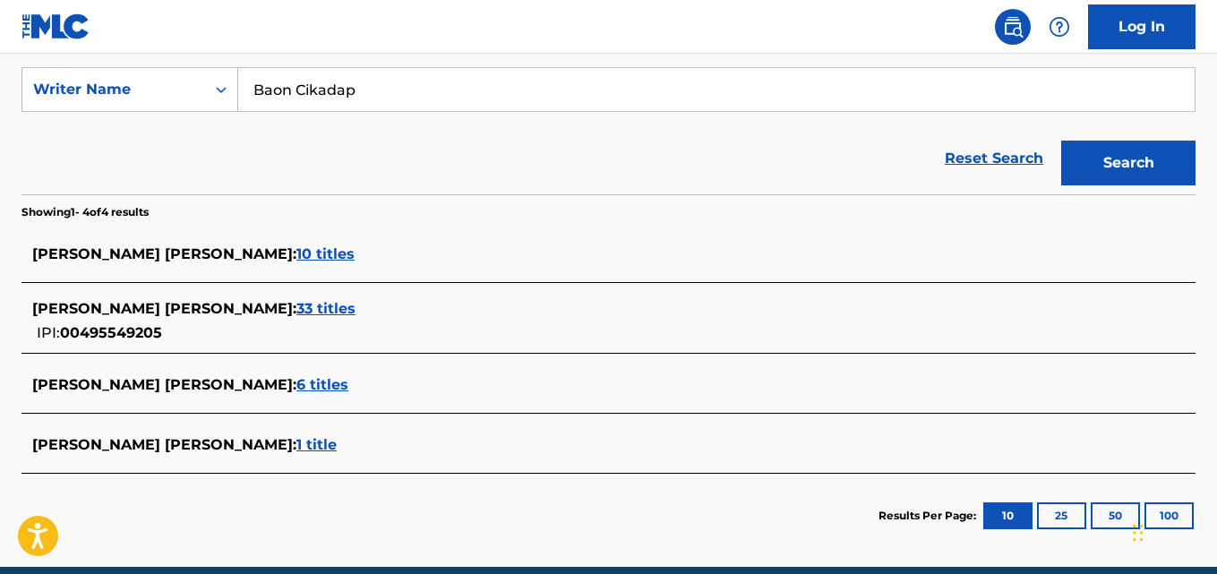
scroll to position [410, 0]
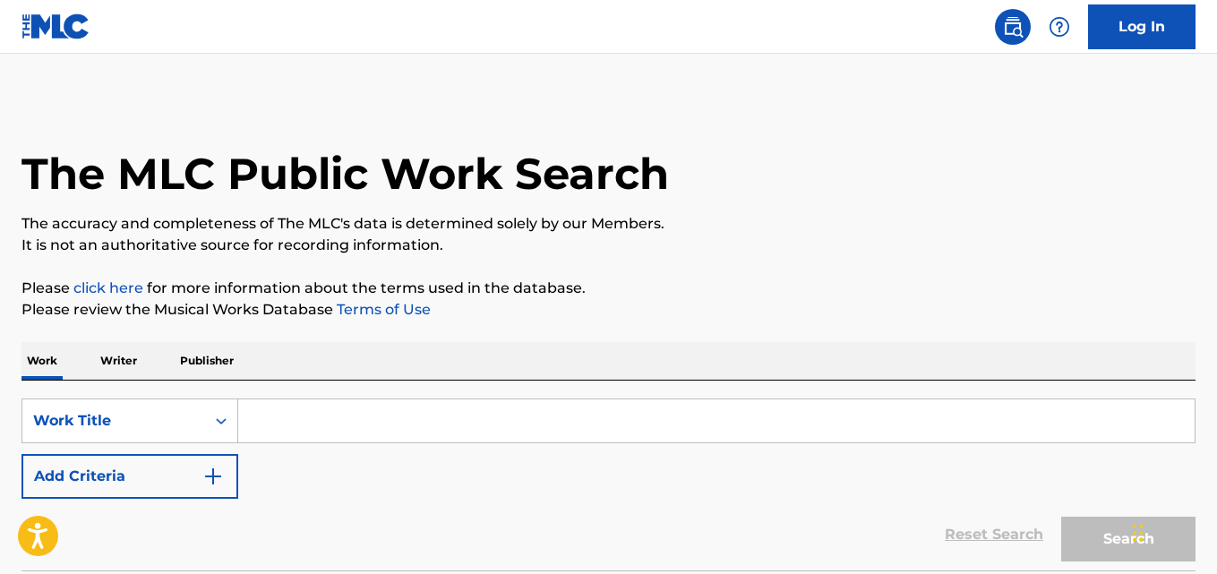
click at [116, 364] on p "Writer" at bounding box center [118, 361] width 47 height 38
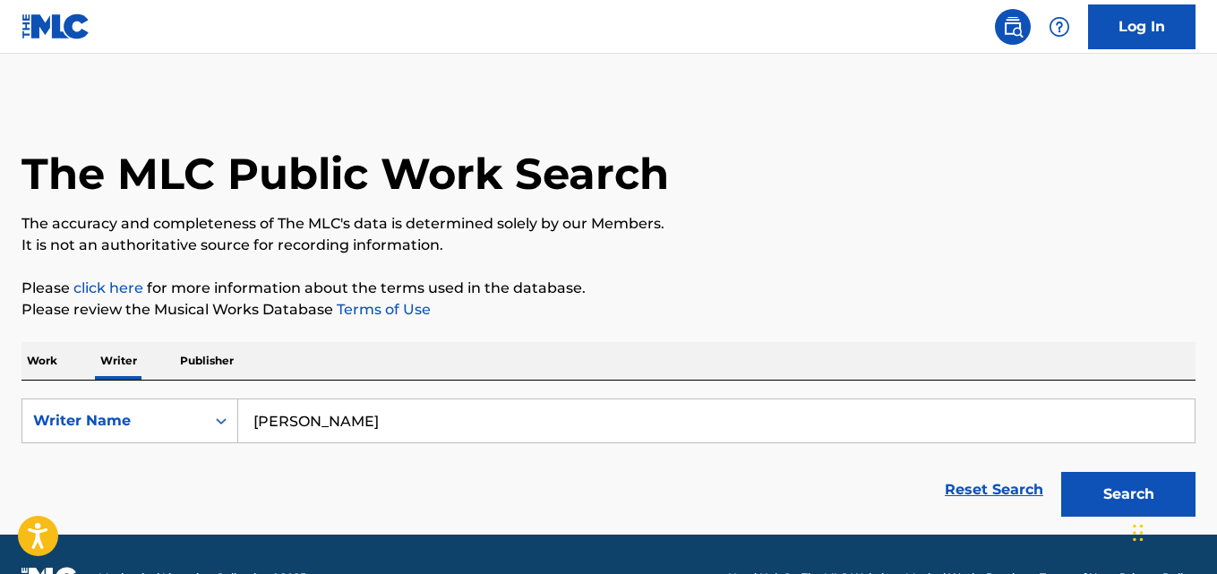
type input "Kalani Lane"
click at [1007, 247] on p "It is not an authoritative source for recording information." at bounding box center [608, 245] width 1174 height 21
click at [1102, 476] on button "Search" at bounding box center [1128, 494] width 134 height 45
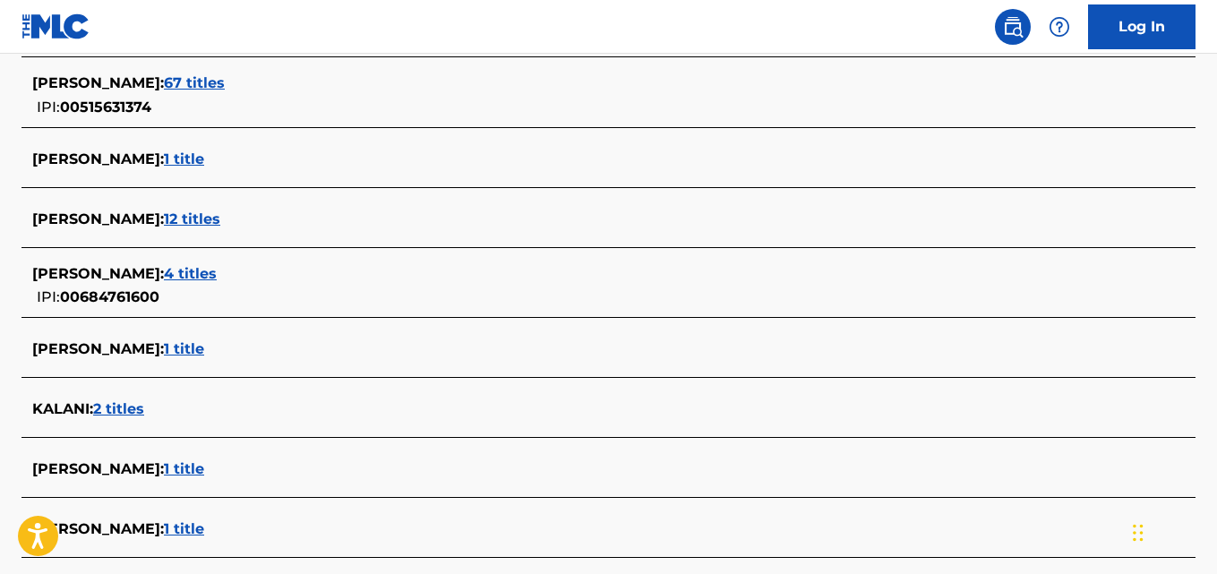
scroll to position [553, 0]
